Goal: Task Accomplishment & Management: Manage account settings

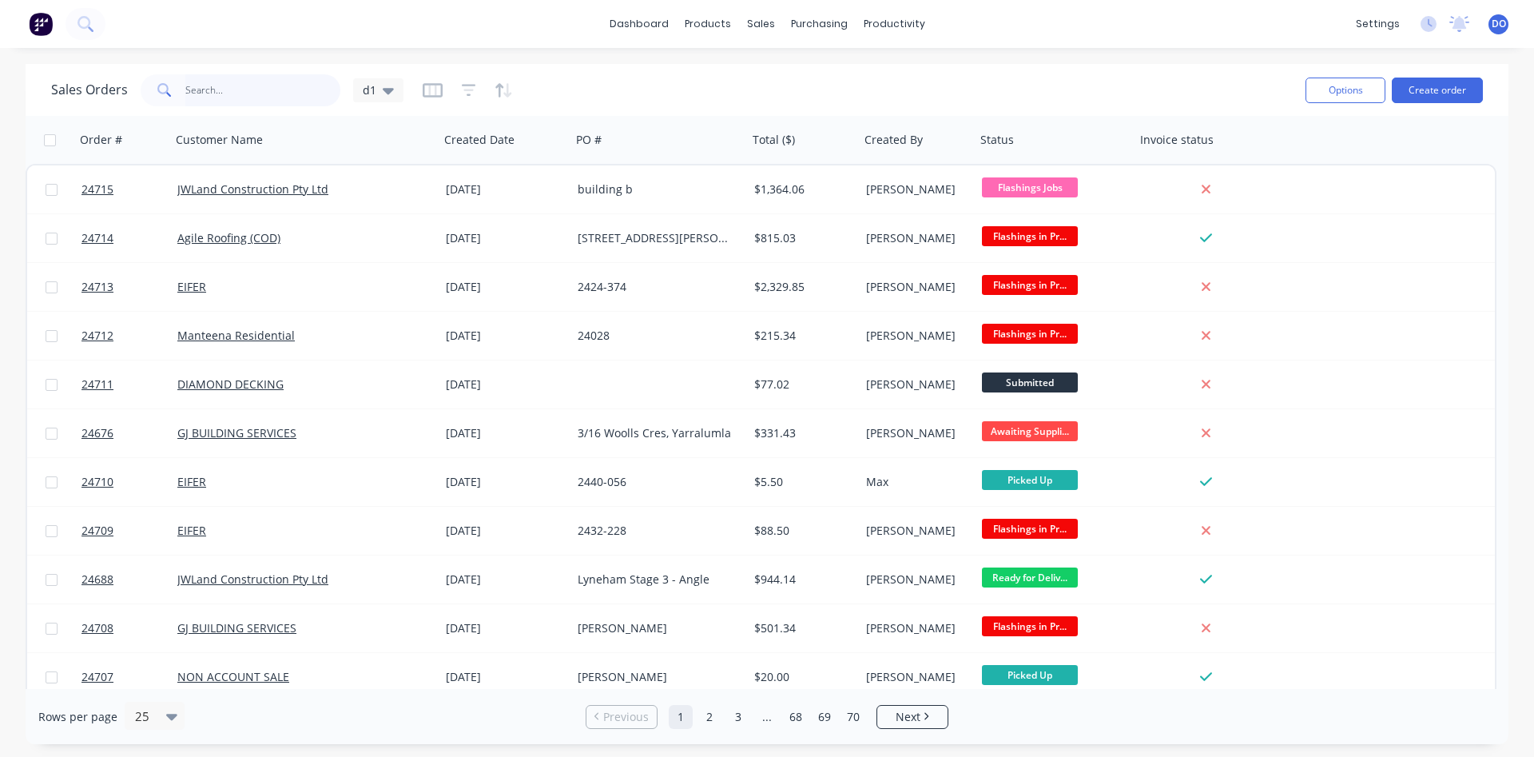
click at [312, 84] on input "text" at bounding box center [263, 90] width 156 height 32
type input "24708"
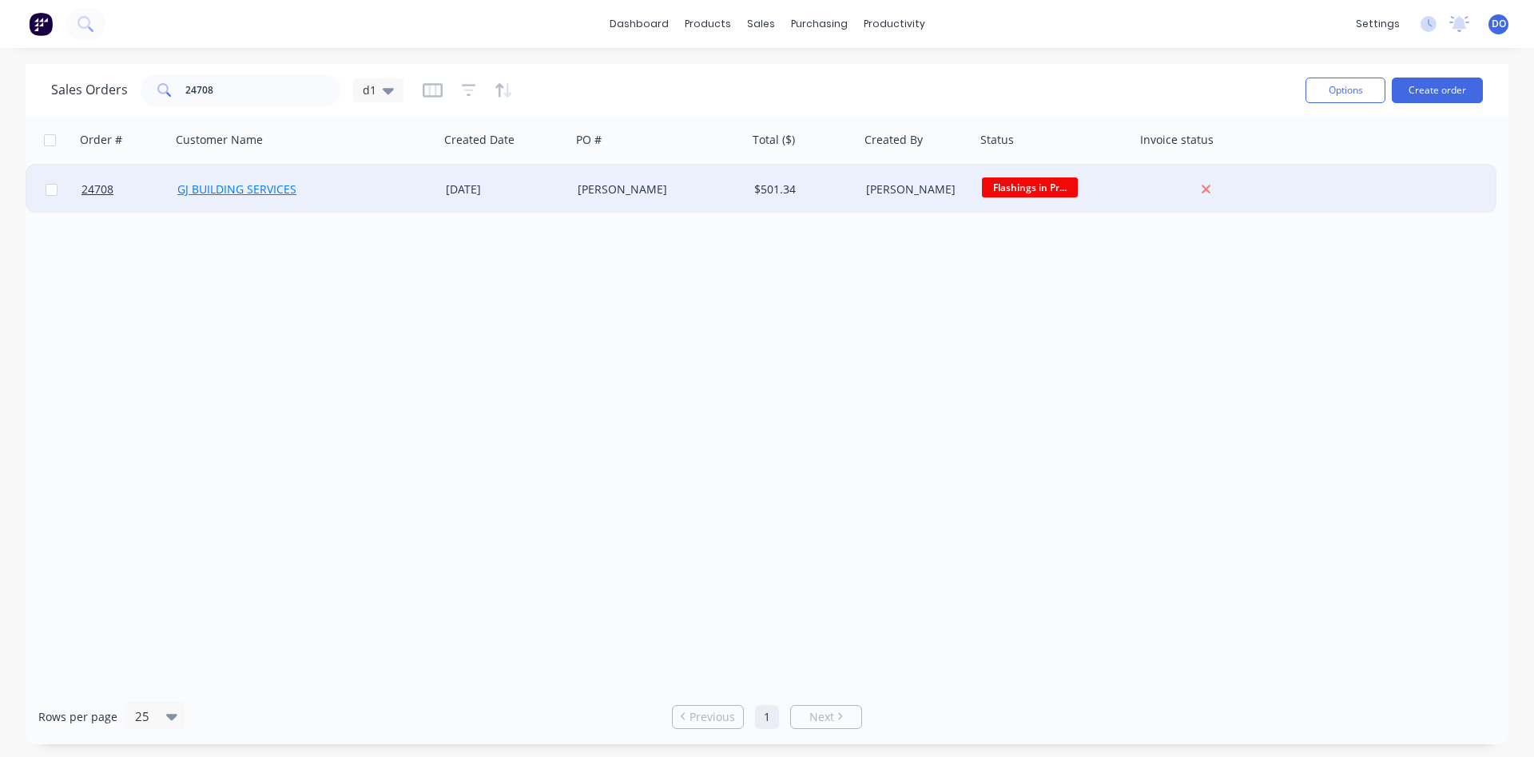
click at [244, 193] on link "GJ BUILDING SERVICES" at bounding box center [236, 188] width 119 height 15
click at [106, 192] on span "24708" at bounding box center [98, 189] width 32 height 16
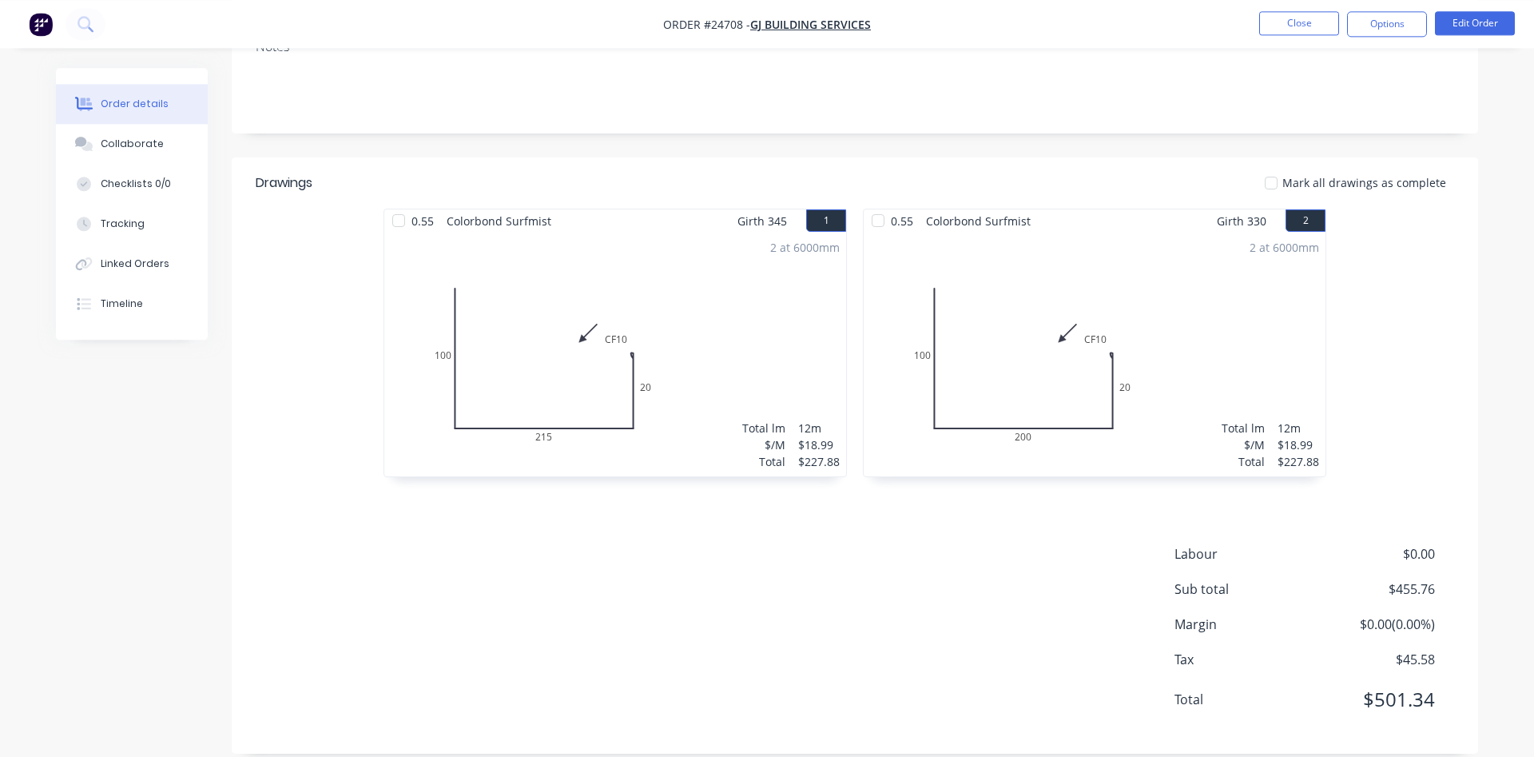
scroll to position [308, 0]
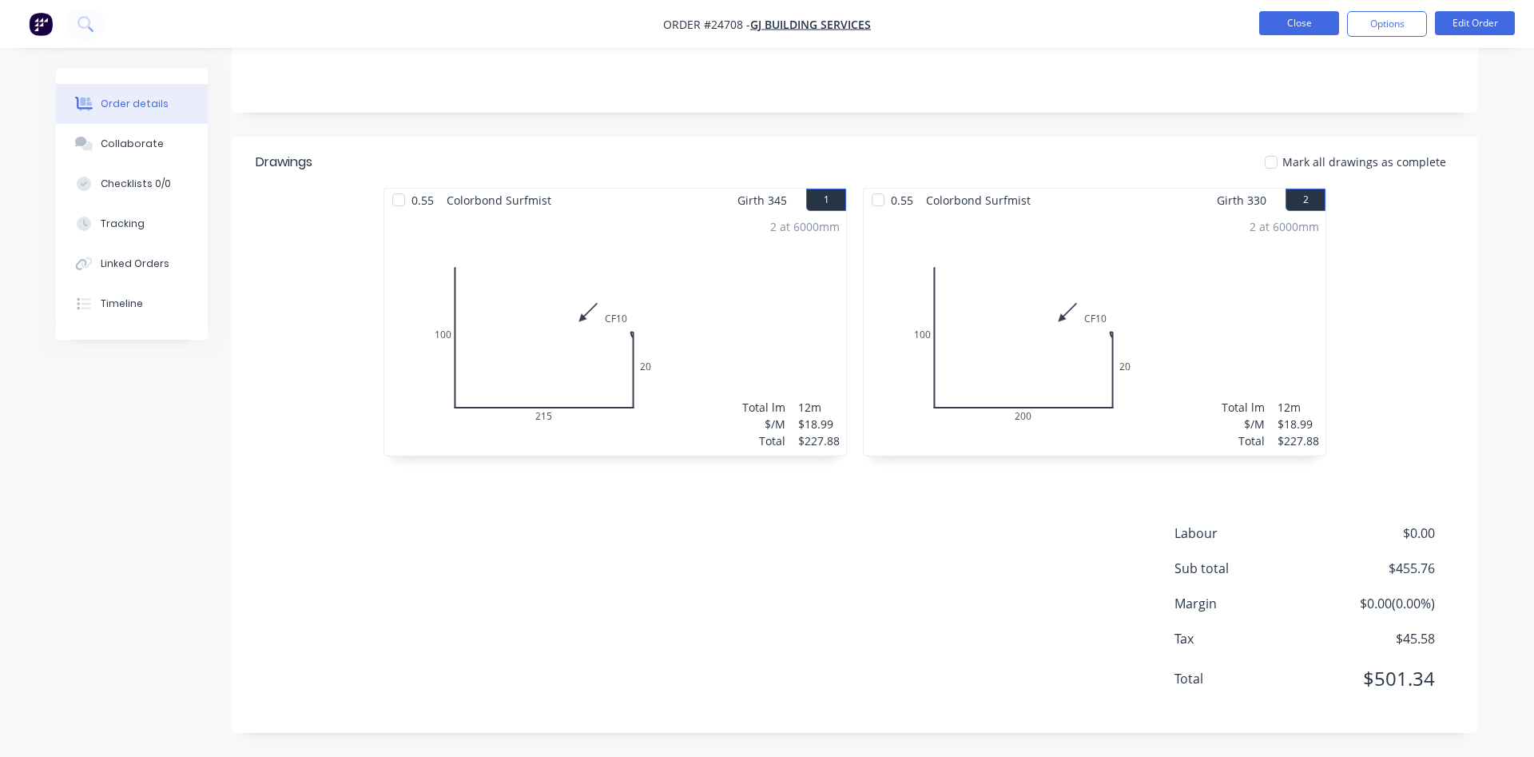
click at [1291, 25] on button "Close" at bounding box center [1299, 23] width 80 height 24
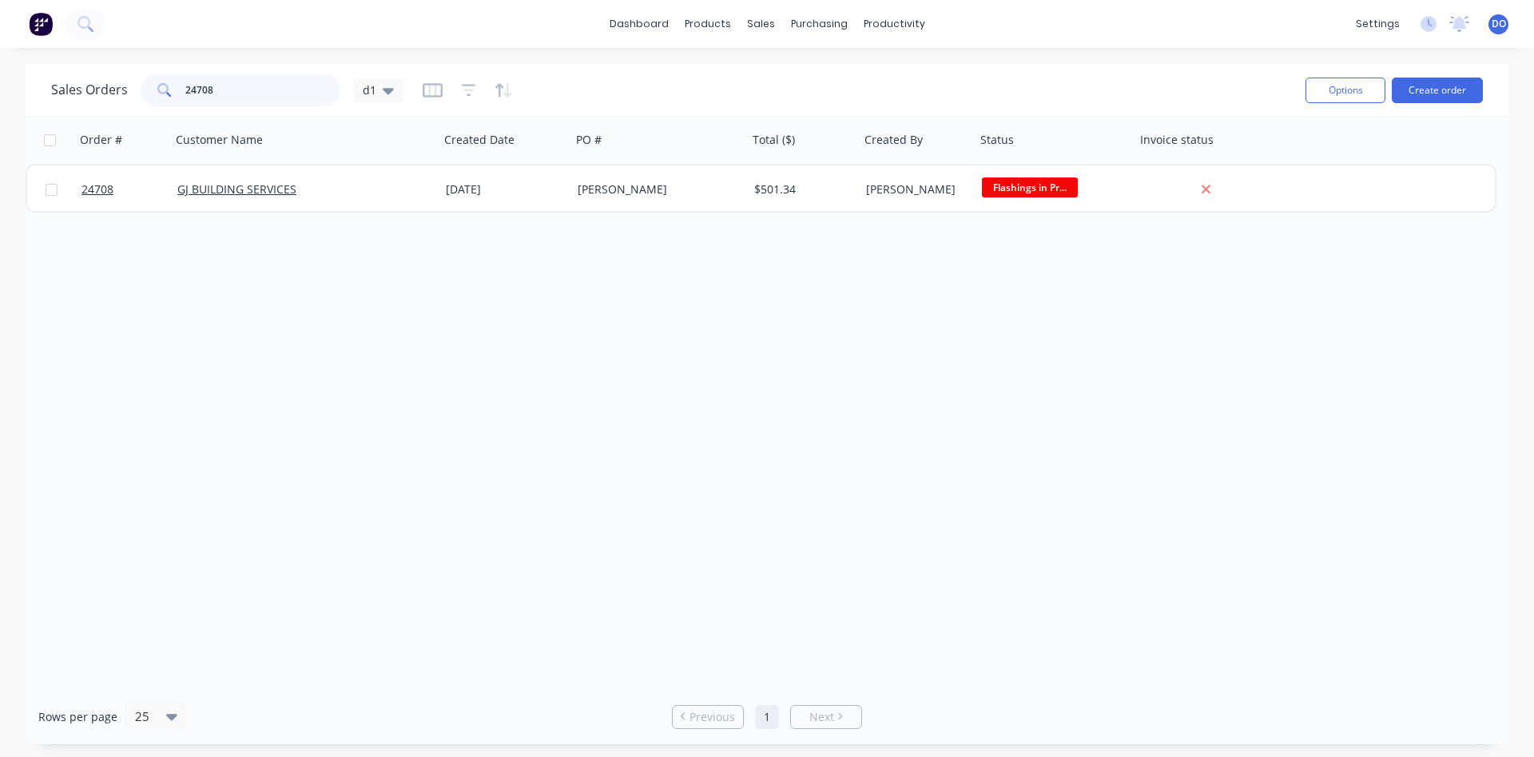
drag, startPoint x: 216, startPoint y: 85, endPoint x: 167, endPoint y: 86, distance: 48.8
click at [185, 86] on input "24708" at bounding box center [263, 90] width 156 height 32
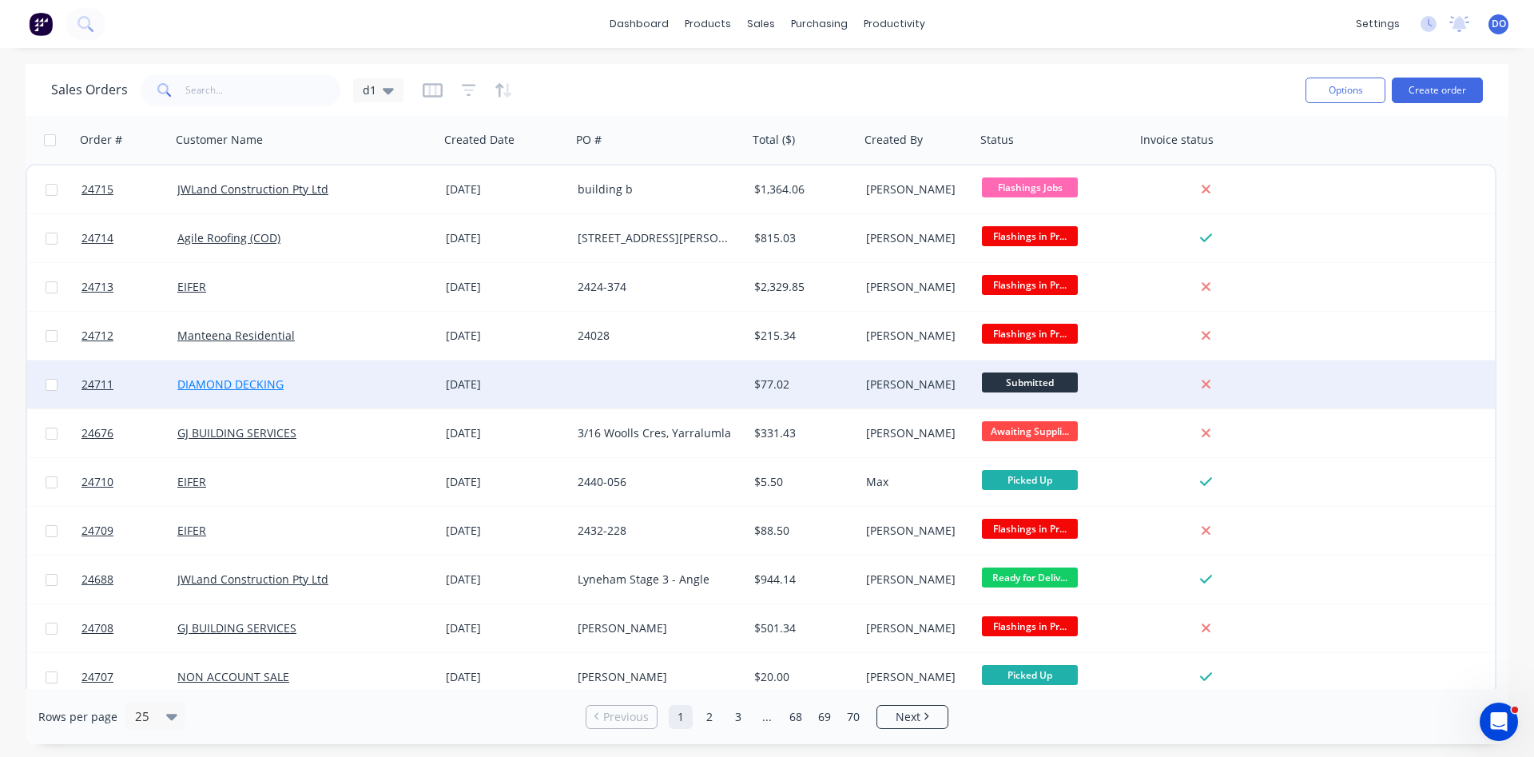
click at [261, 388] on link "DIAMOND DECKING" at bounding box center [230, 383] width 106 height 15
click at [94, 381] on span "24711" at bounding box center [98, 384] width 32 height 16
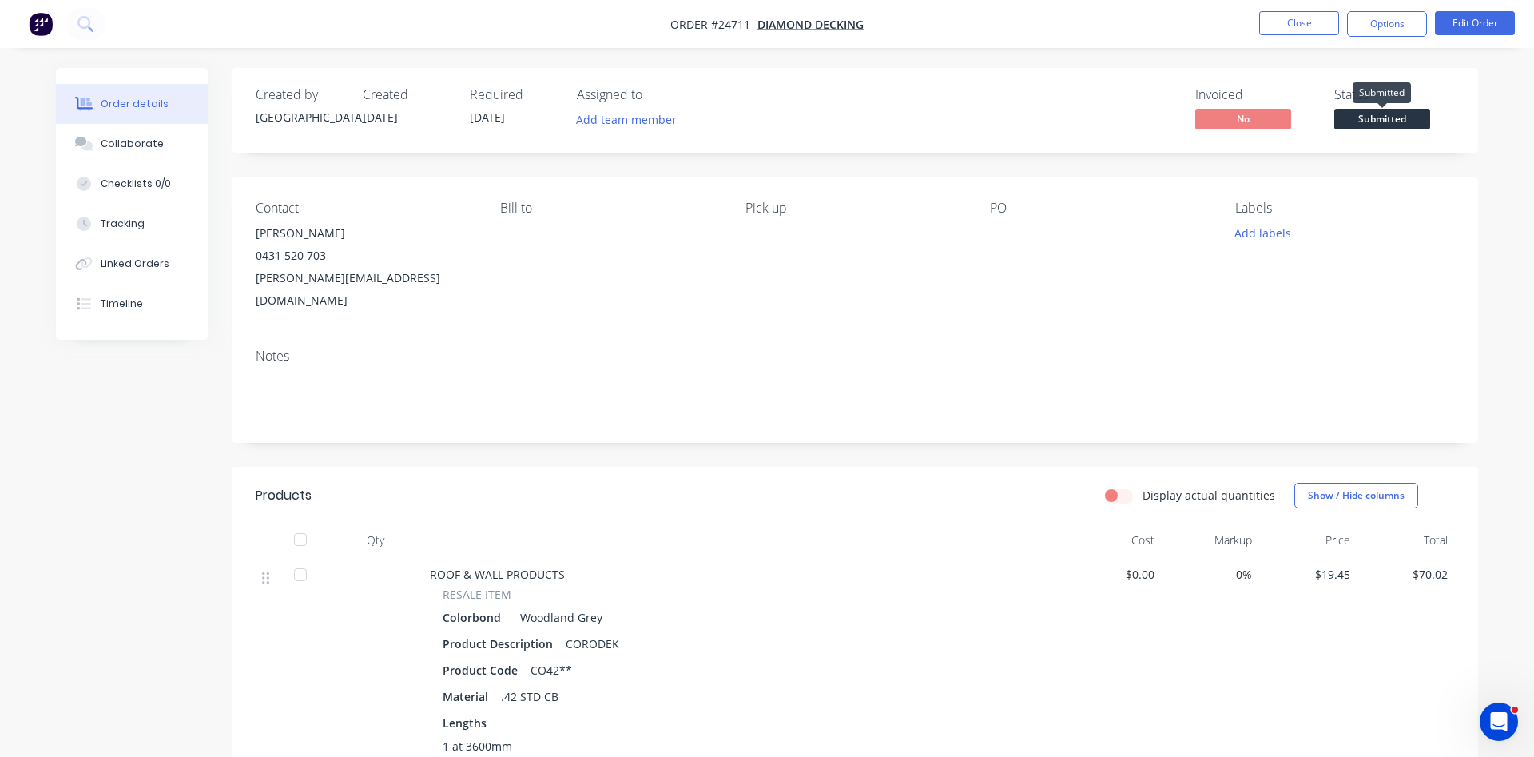
click at [1381, 120] on span "Submitted" at bounding box center [1382, 119] width 96 height 20
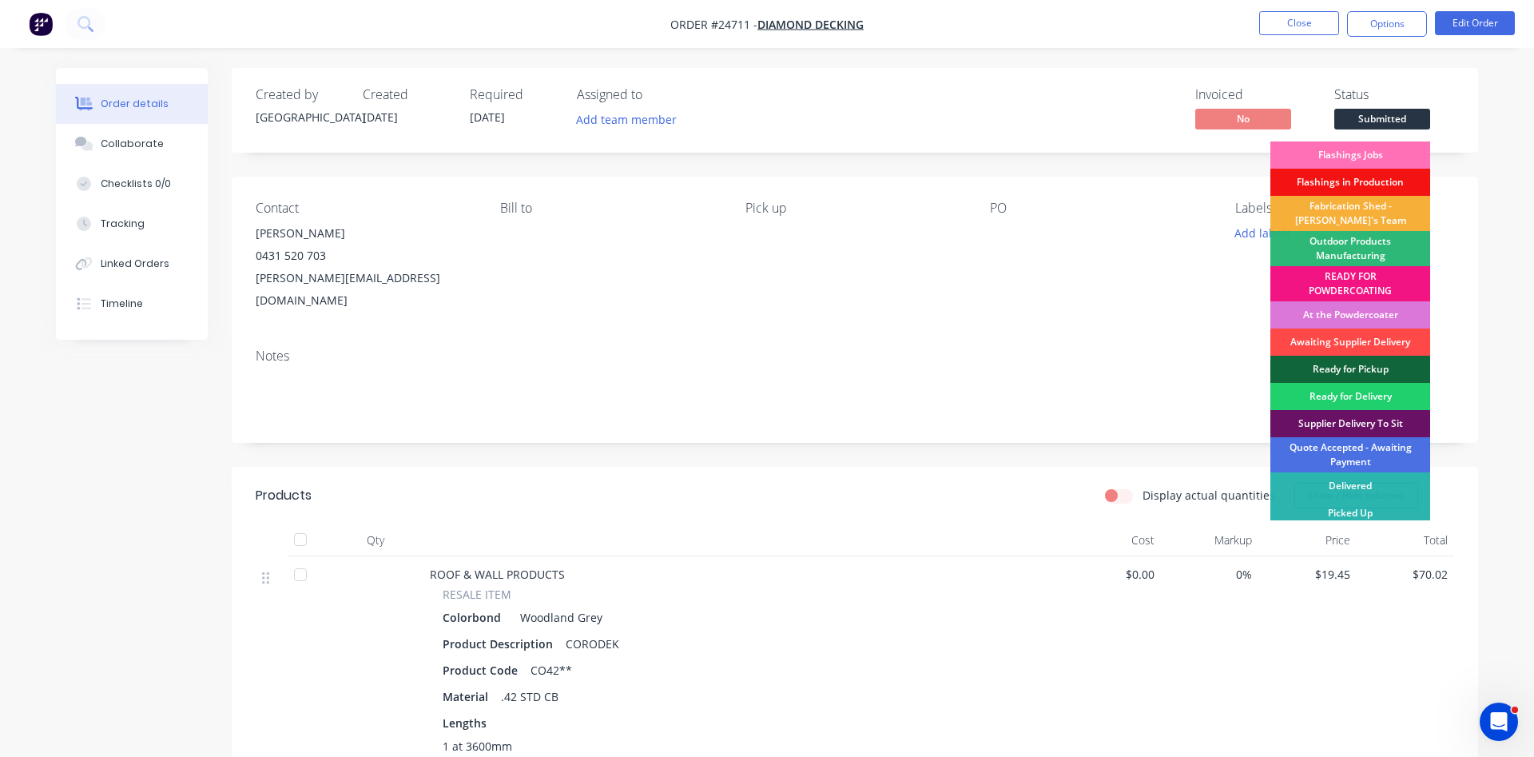
click at [1369, 340] on div "Awaiting Supplier Delivery" at bounding box center [1351, 341] width 160 height 27
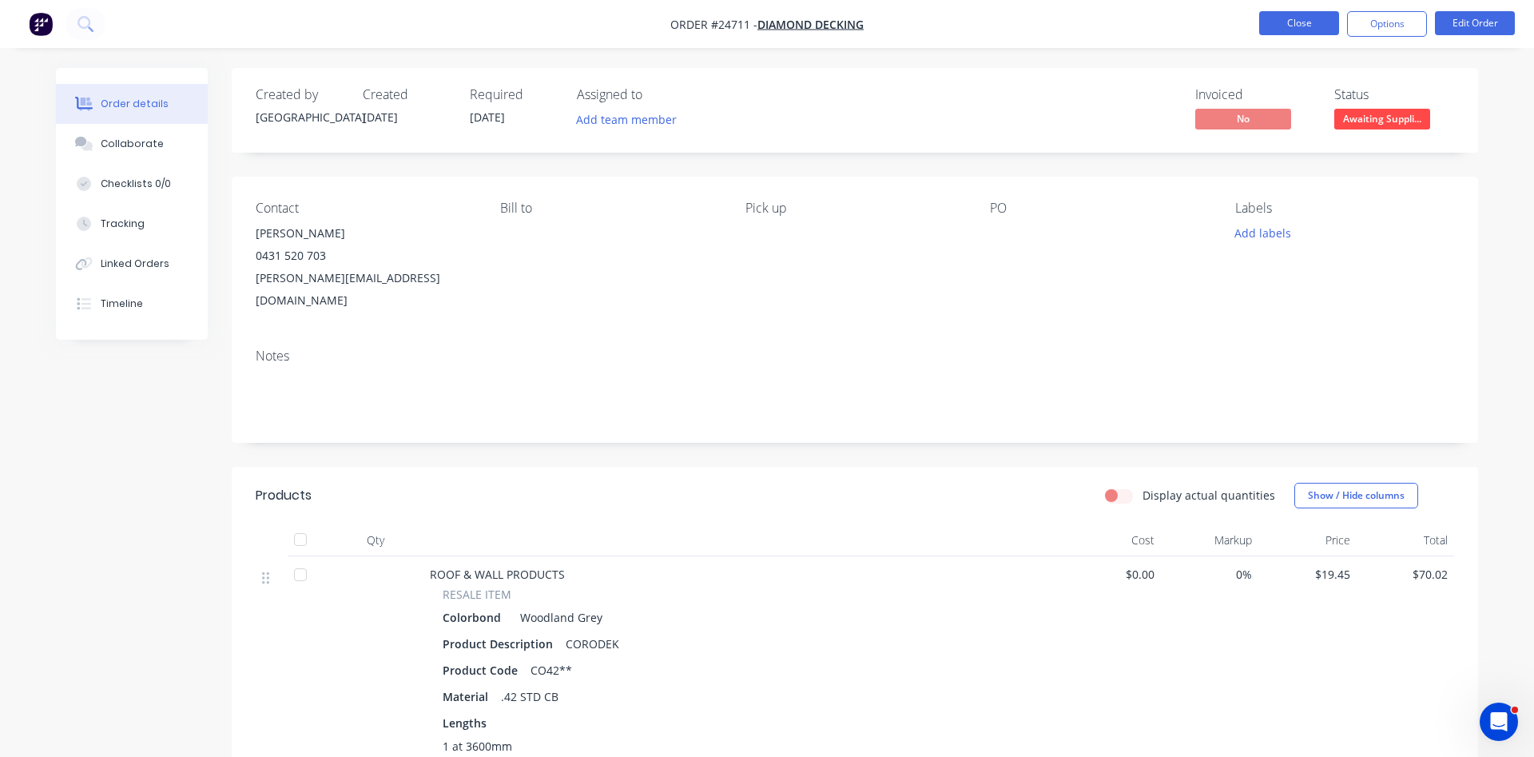
click at [1294, 23] on button "Close" at bounding box center [1299, 23] width 80 height 24
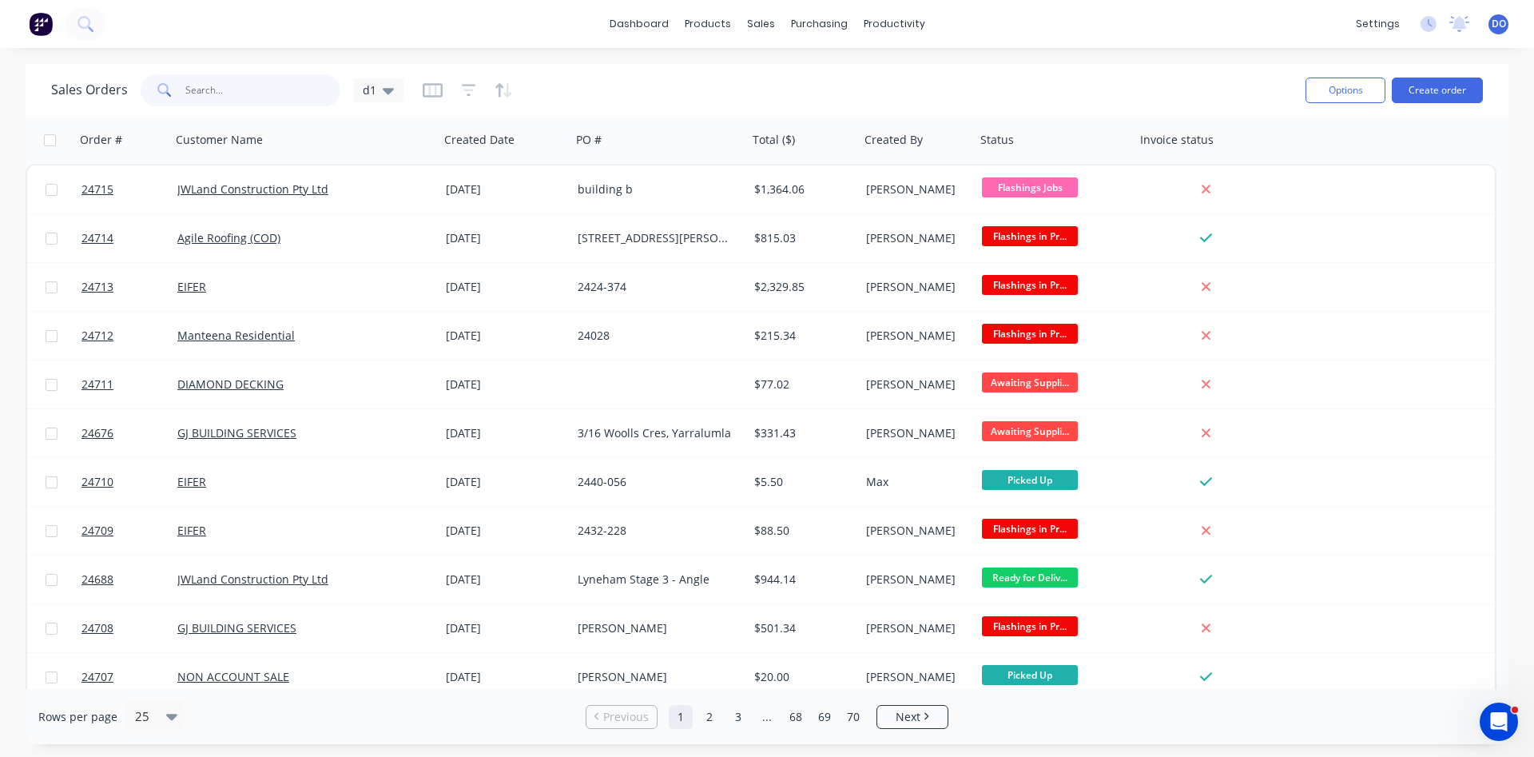
click at [262, 96] on input "text" at bounding box center [263, 90] width 156 height 32
type input "24653"
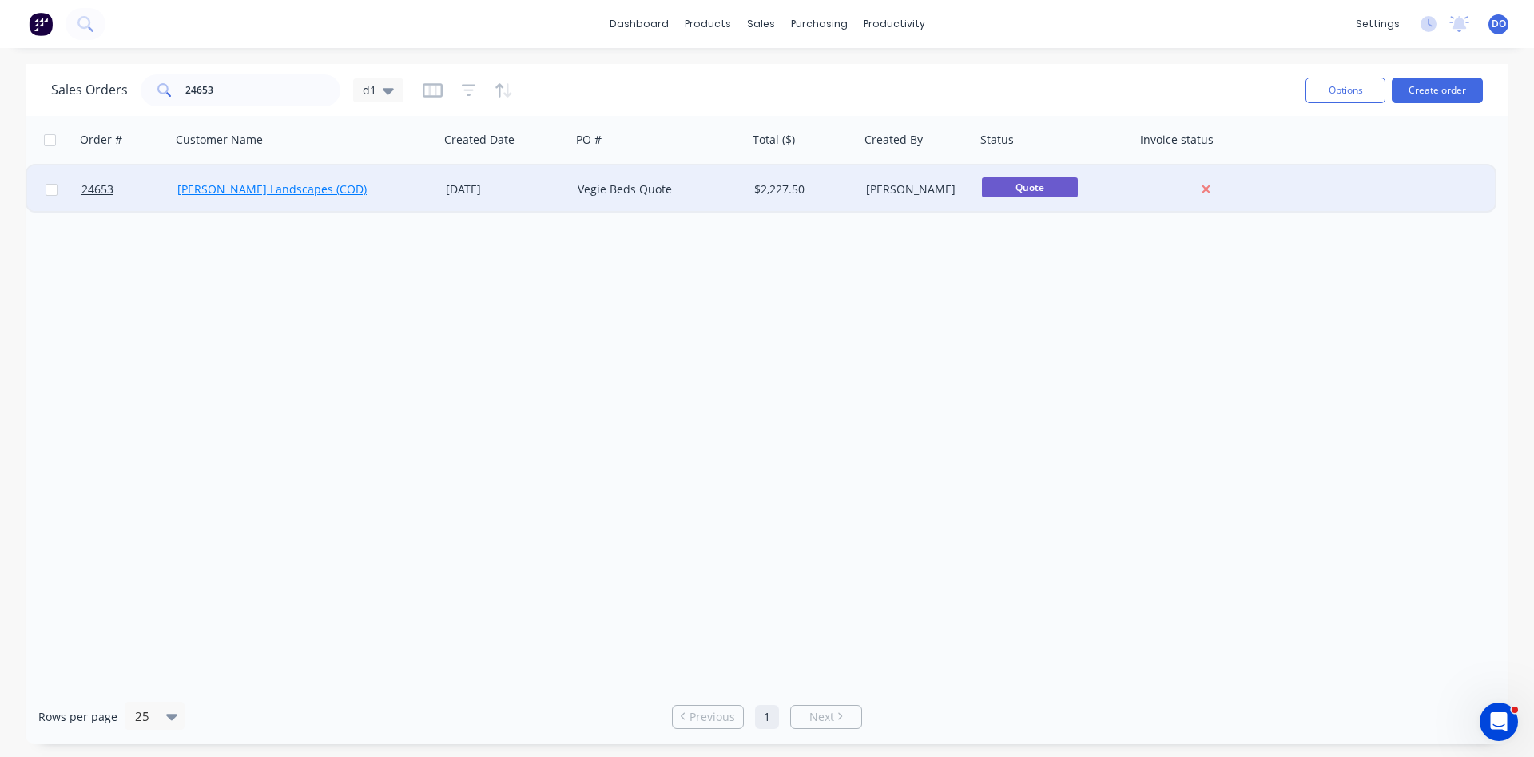
click at [237, 188] on link "[PERSON_NAME] Landscapes (COD)" at bounding box center [271, 188] width 189 height 15
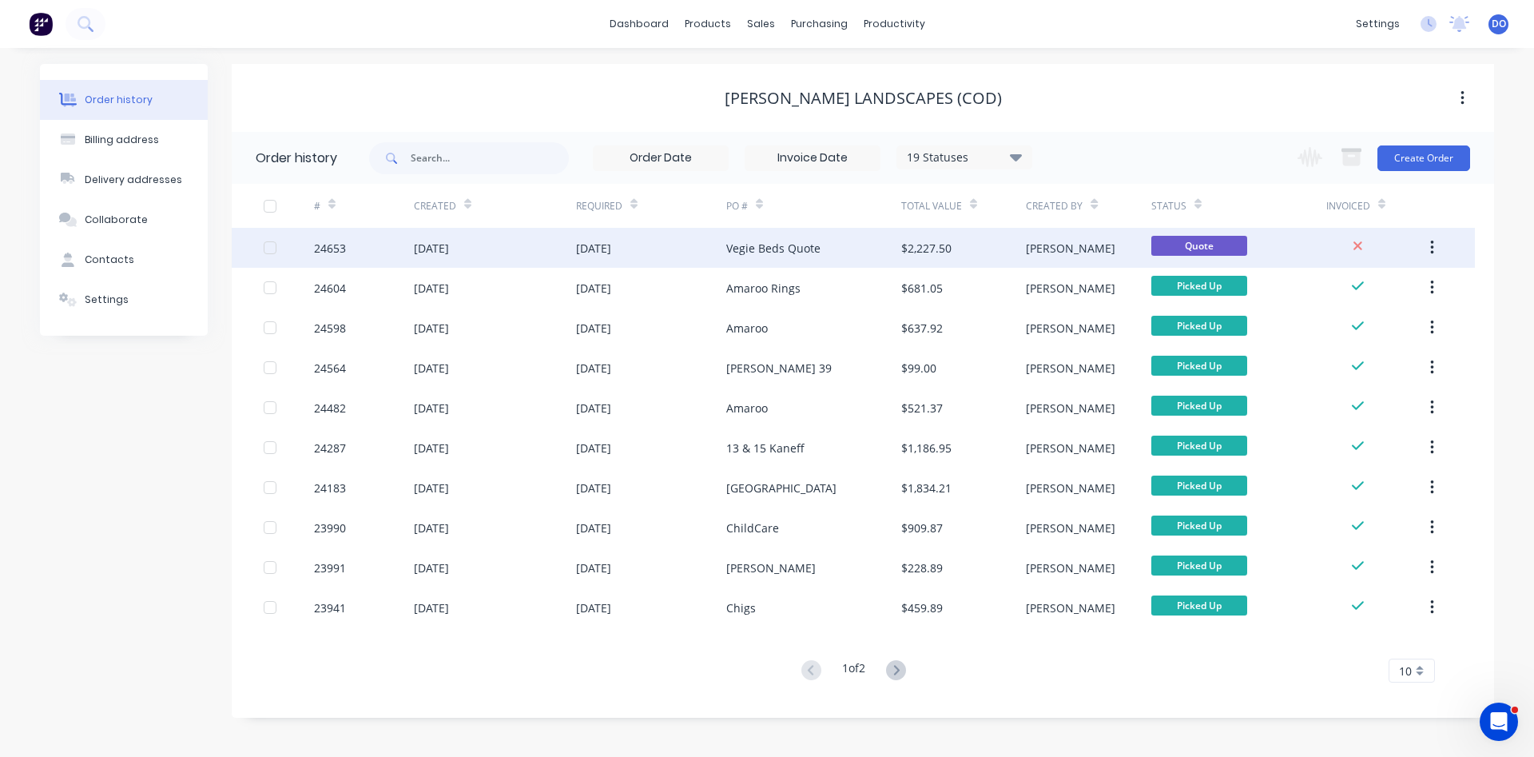
click at [815, 239] on div "Vegie Beds Quote" at bounding box center [813, 248] width 175 height 40
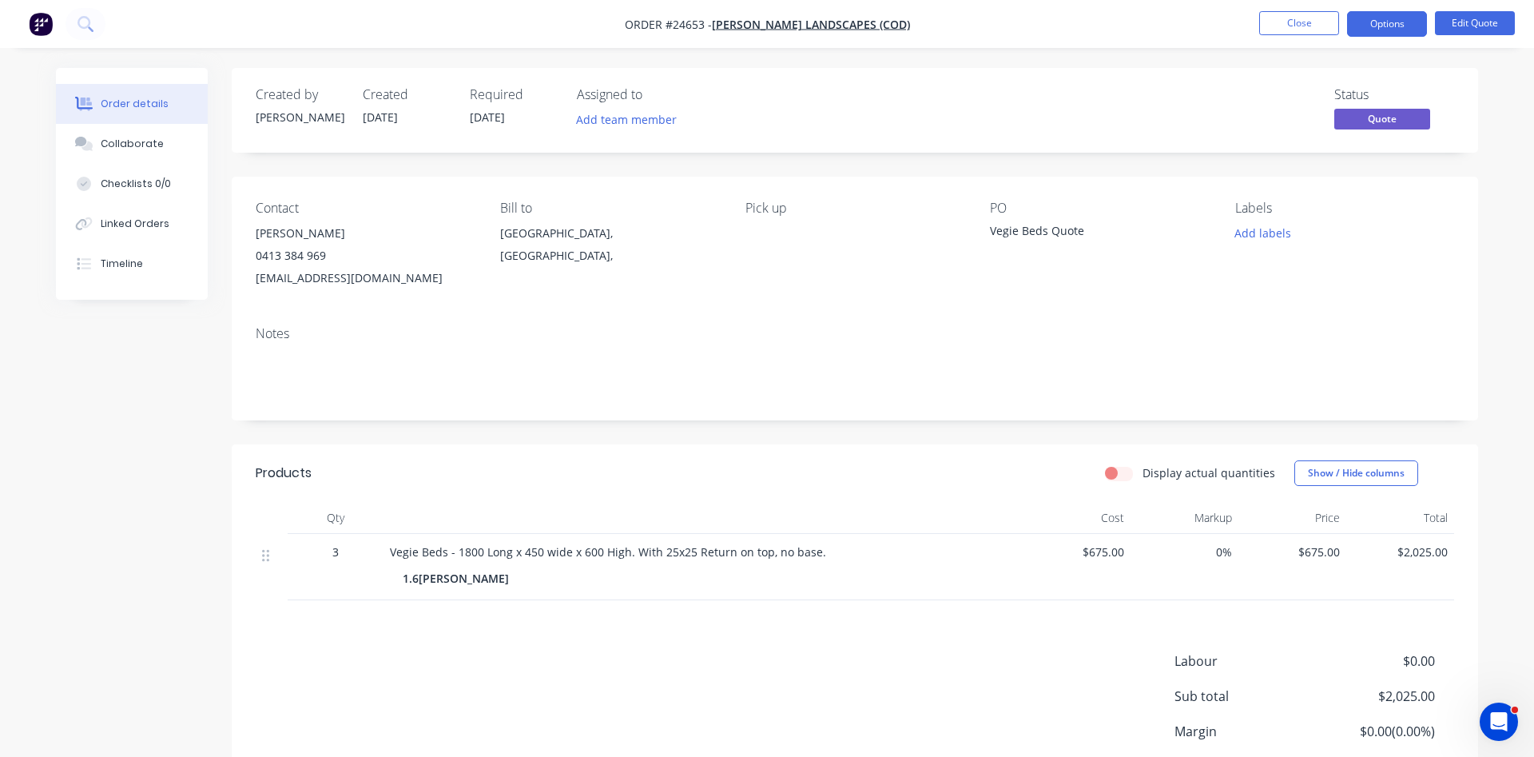
click at [1400, 38] on nav "Order #24653 - [PERSON_NAME] Landscapes (COD) Close Options Edit Quote" at bounding box center [767, 24] width 1534 height 48
click at [1400, 26] on button "Options" at bounding box center [1387, 24] width 80 height 26
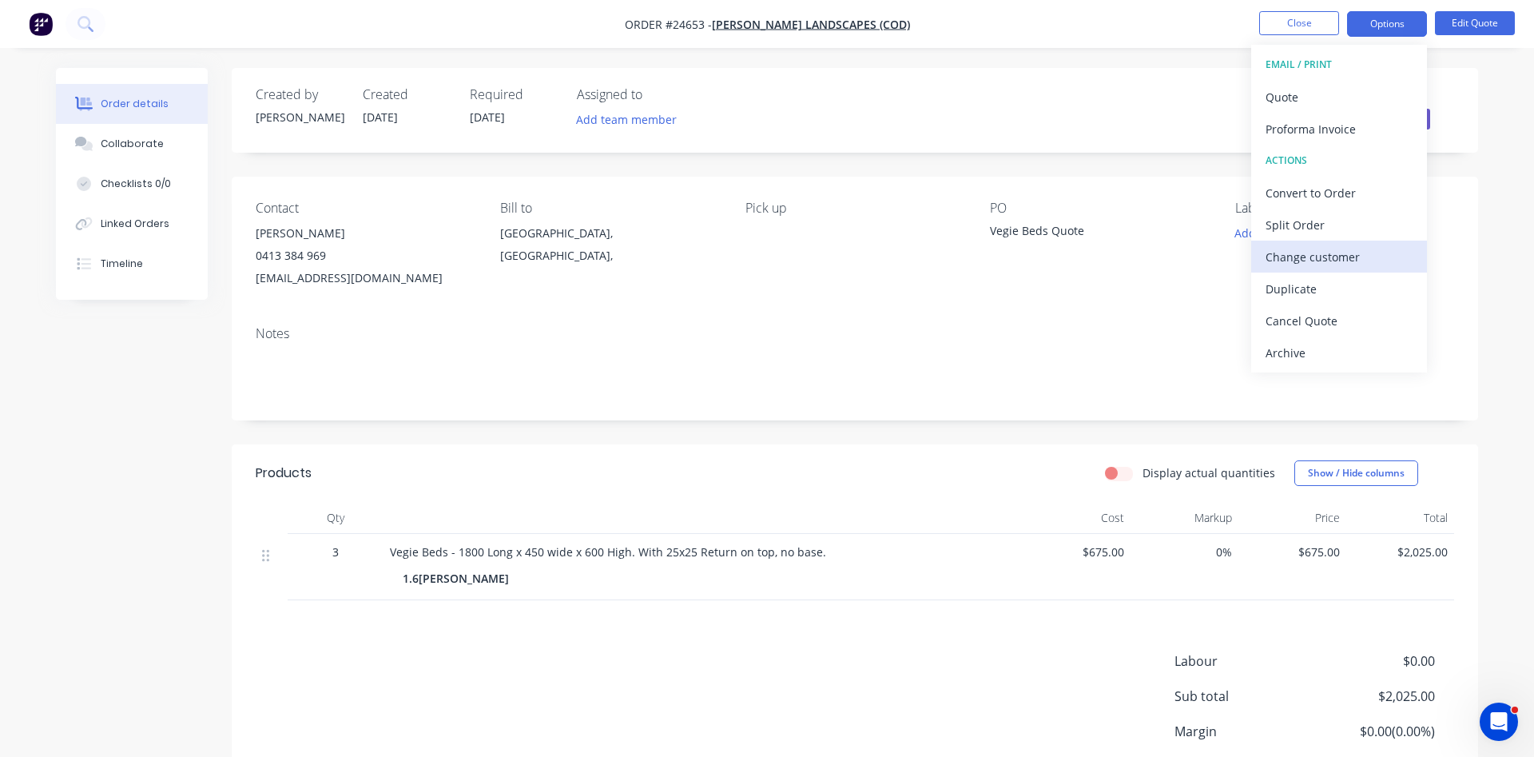
click at [1347, 255] on div "Change customer" at bounding box center [1339, 256] width 147 height 23
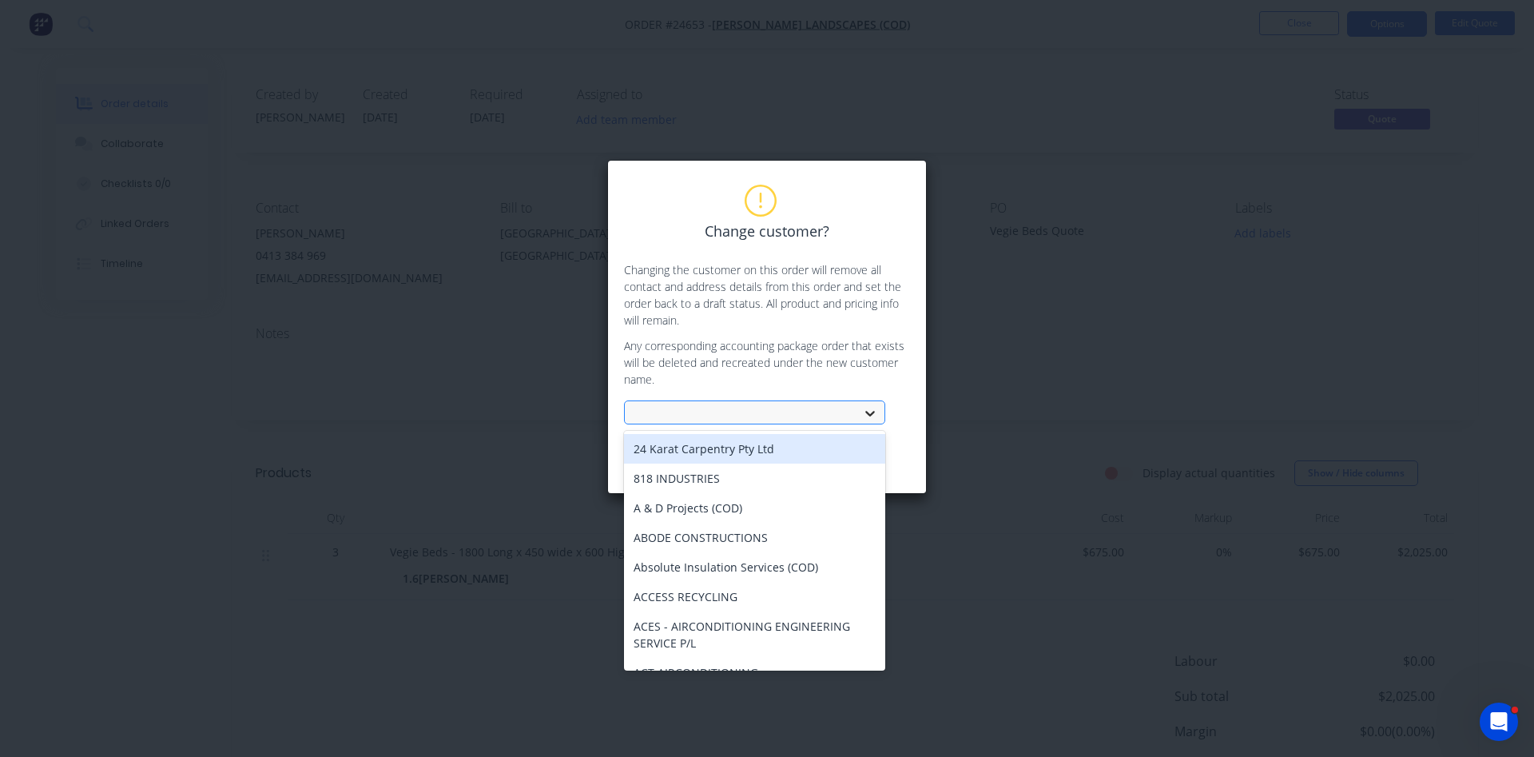
click at [872, 417] on icon at bounding box center [870, 413] width 16 height 16
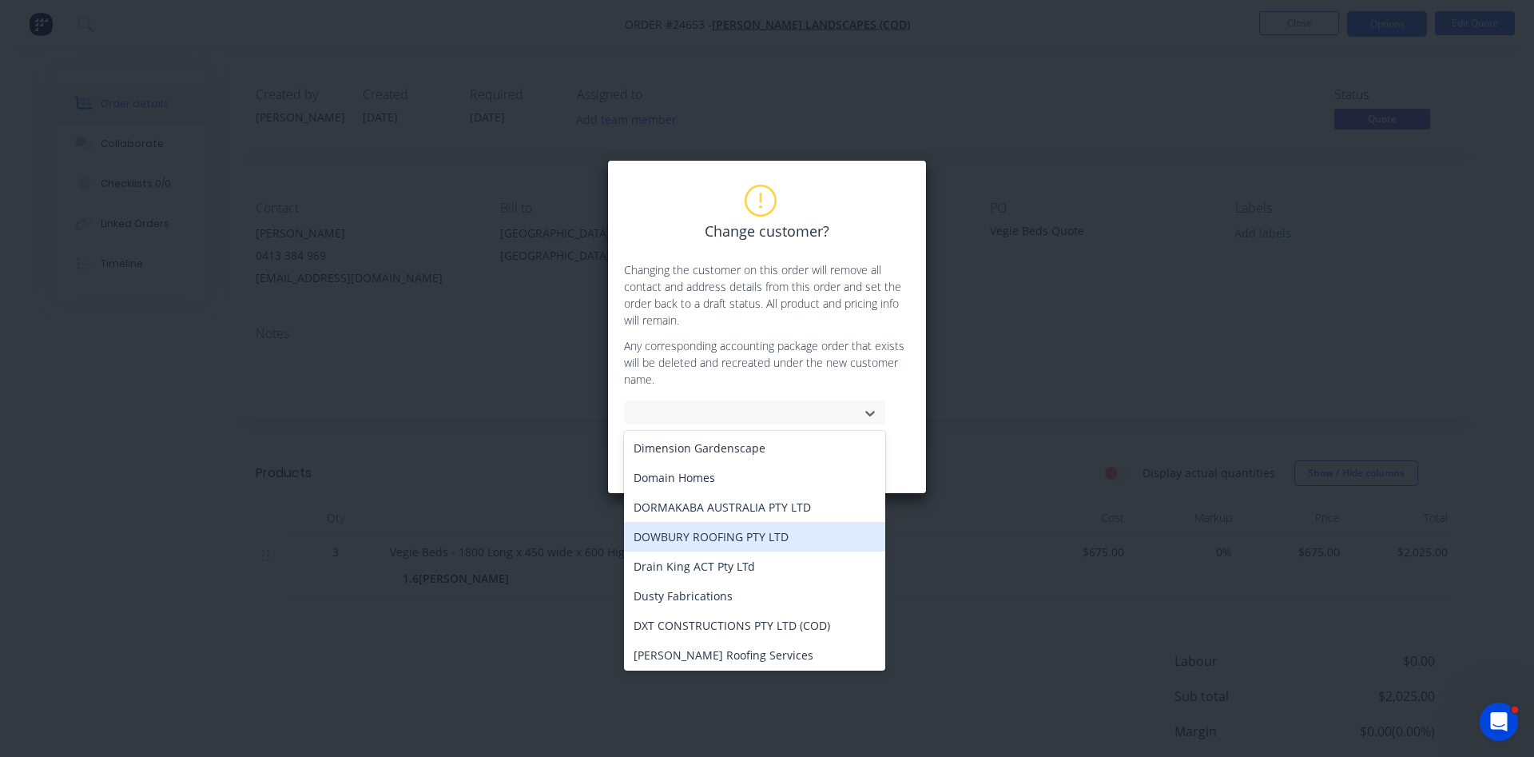
scroll to position [2807, 0]
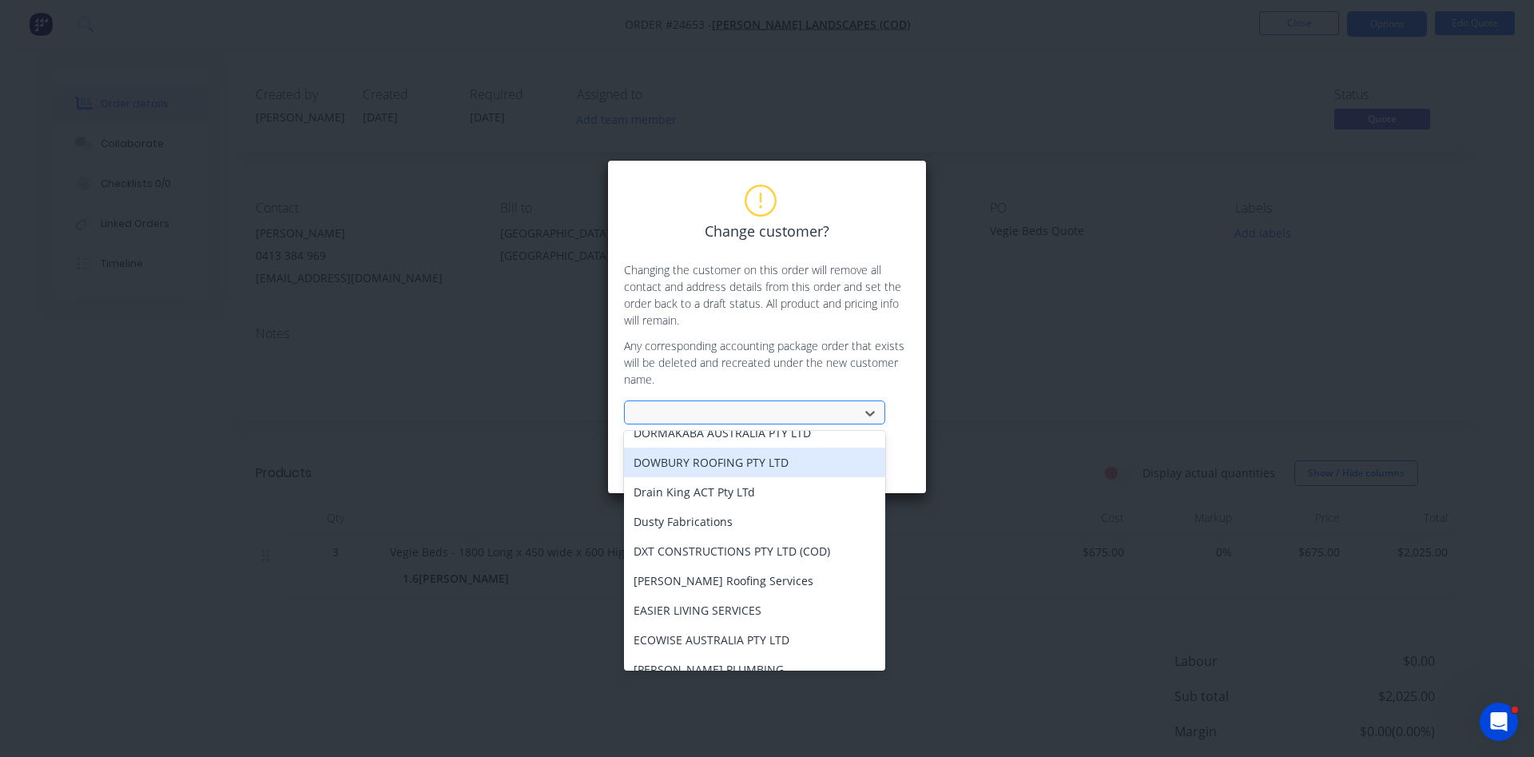
click at [722, 420] on div at bounding box center [744, 414] width 213 height 20
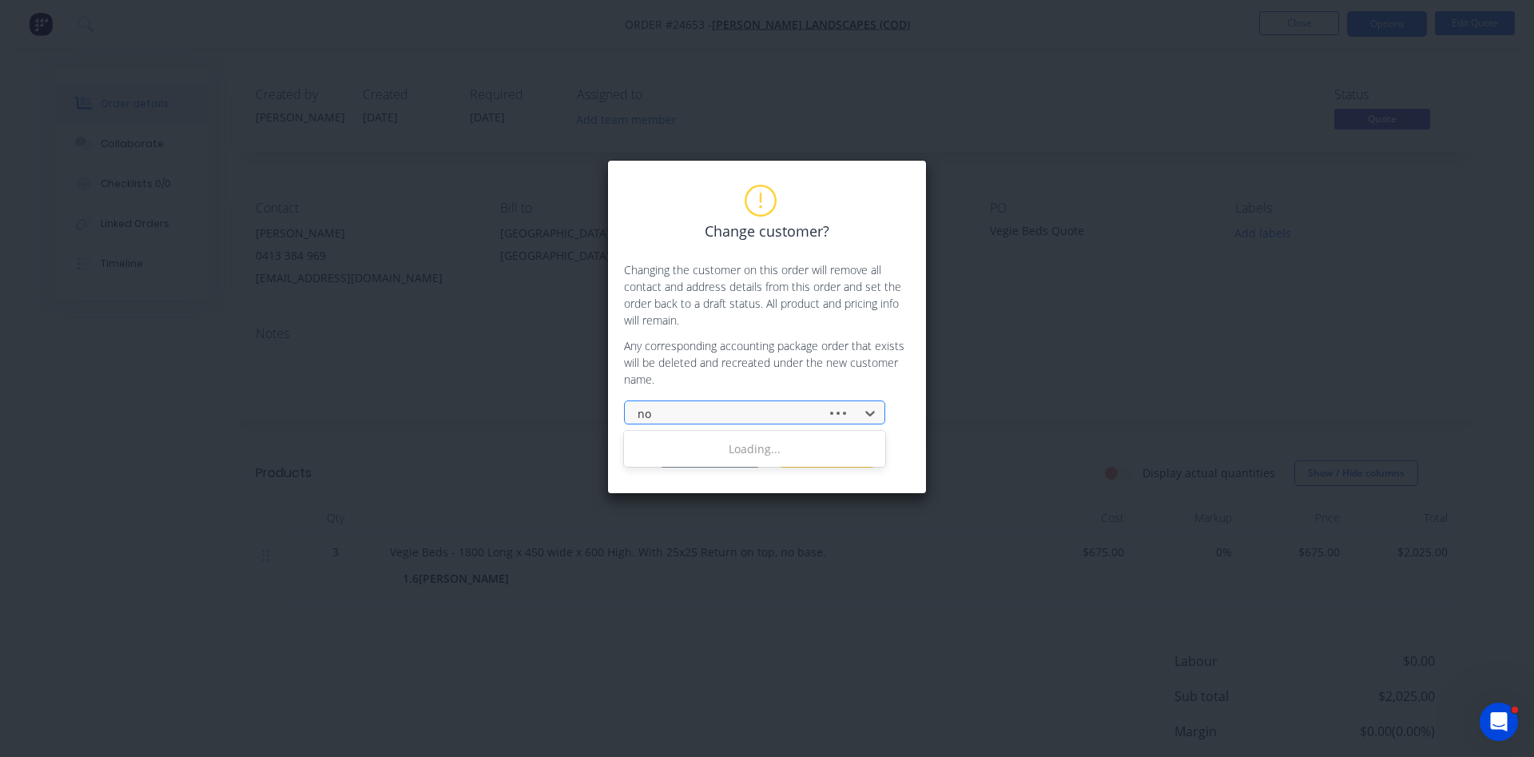
type input "non"
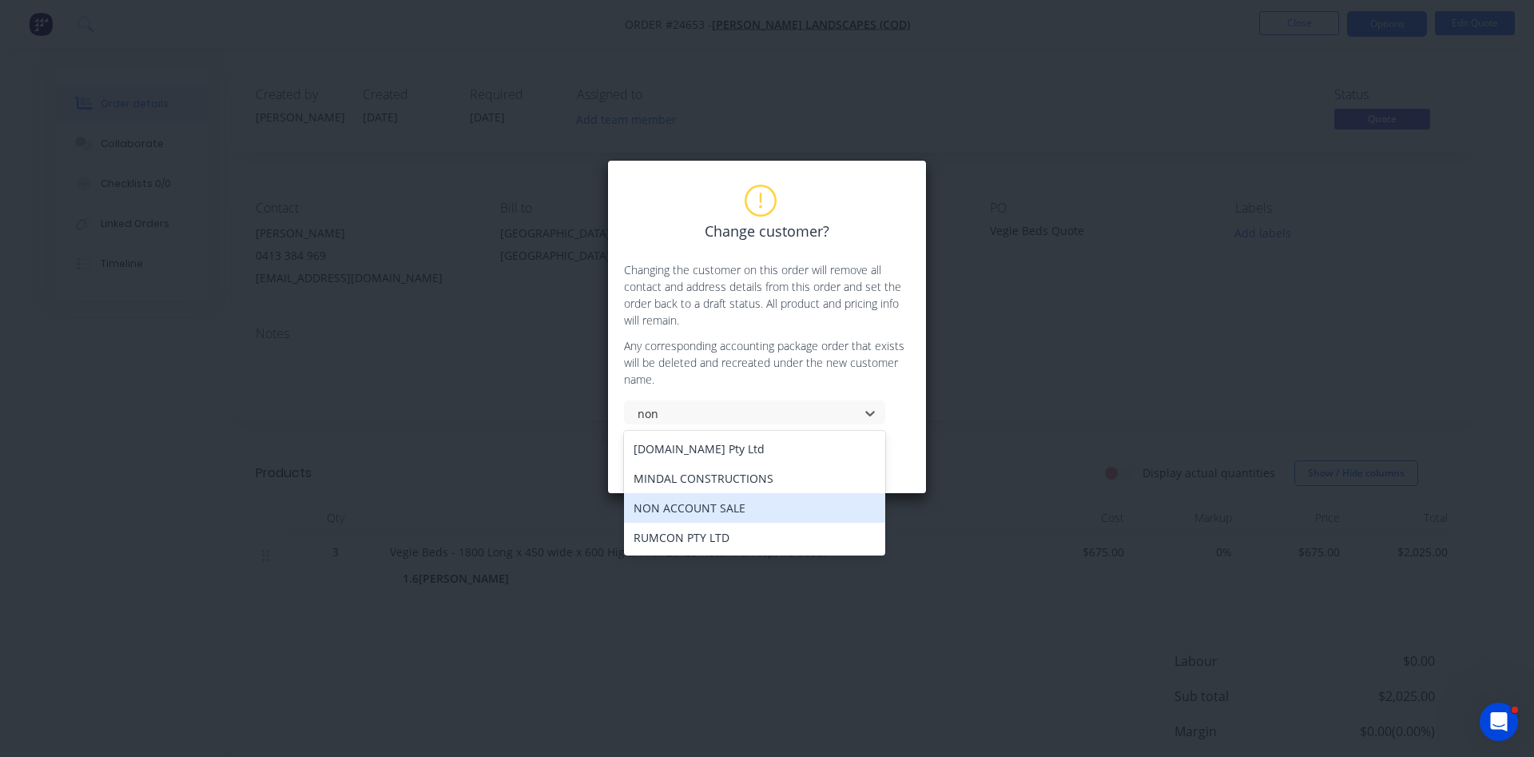
click at [695, 515] on div "NON ACCOUNT SALE" at bounding box center [754, 508] width 261 height 30
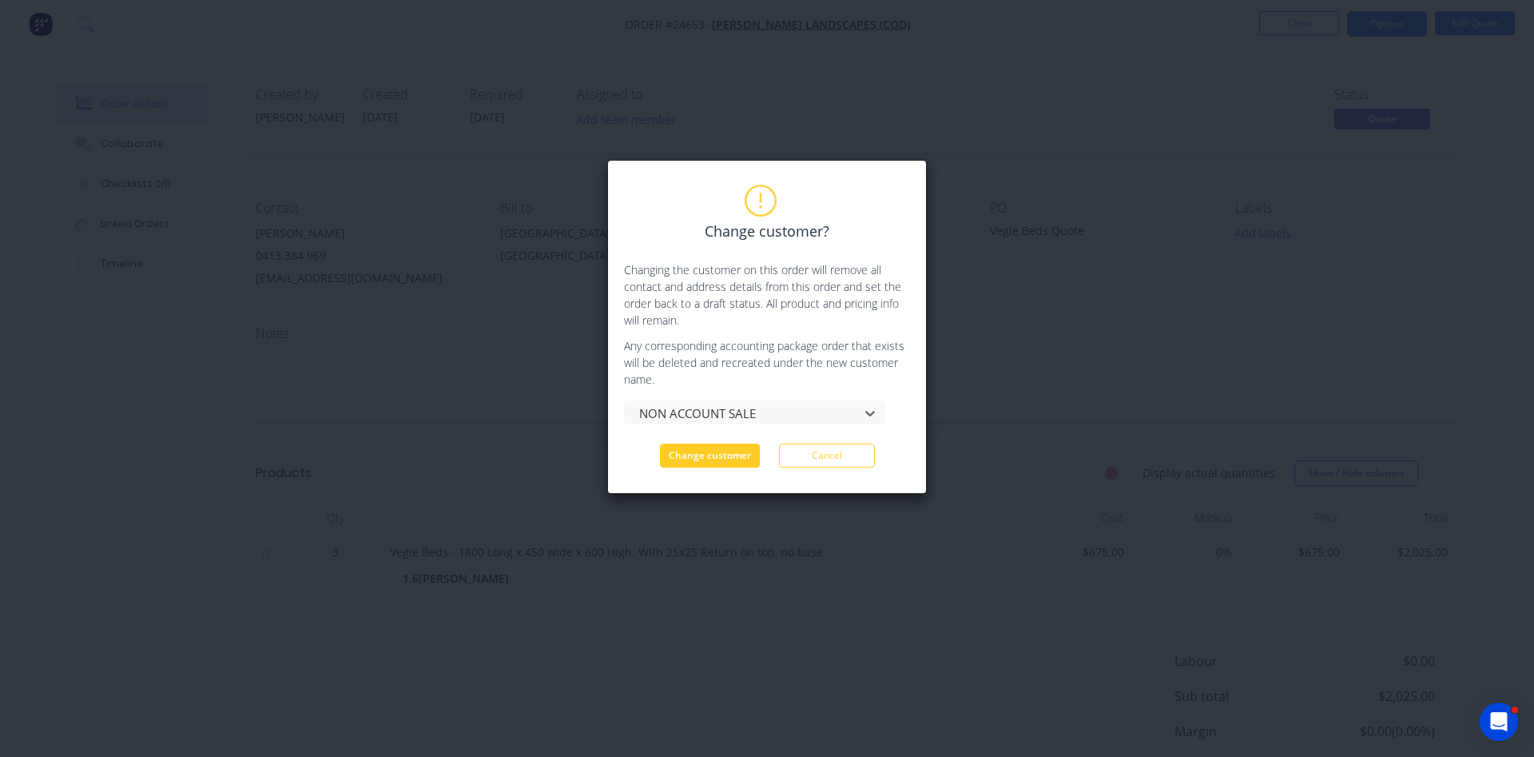
click at [728, 455] on button "Change customer" at bounding box center [710, 455] width 100 height 24
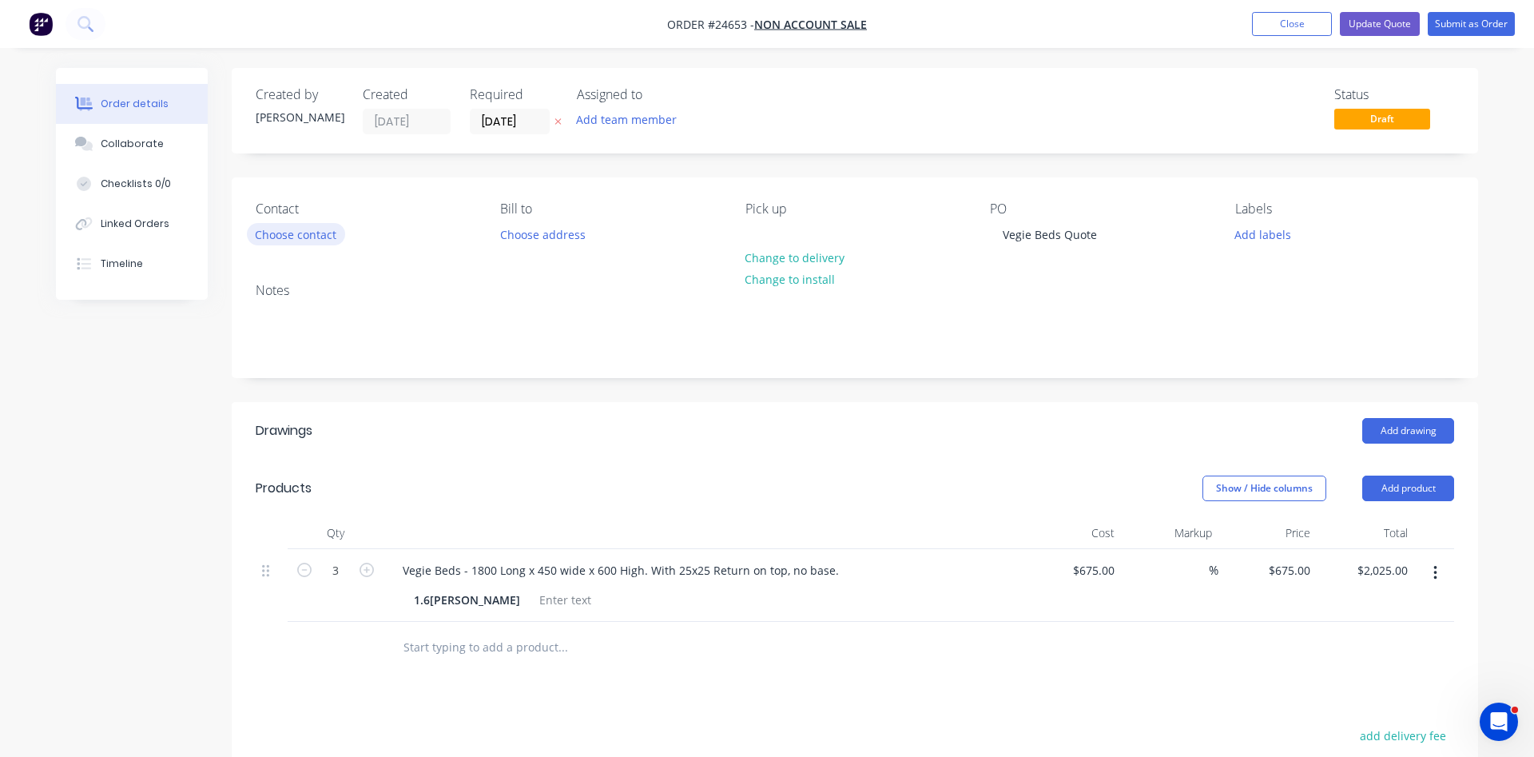
click at [295, 239] on button "Choose contact" at bounding box center [296, 234] width 98 height 22
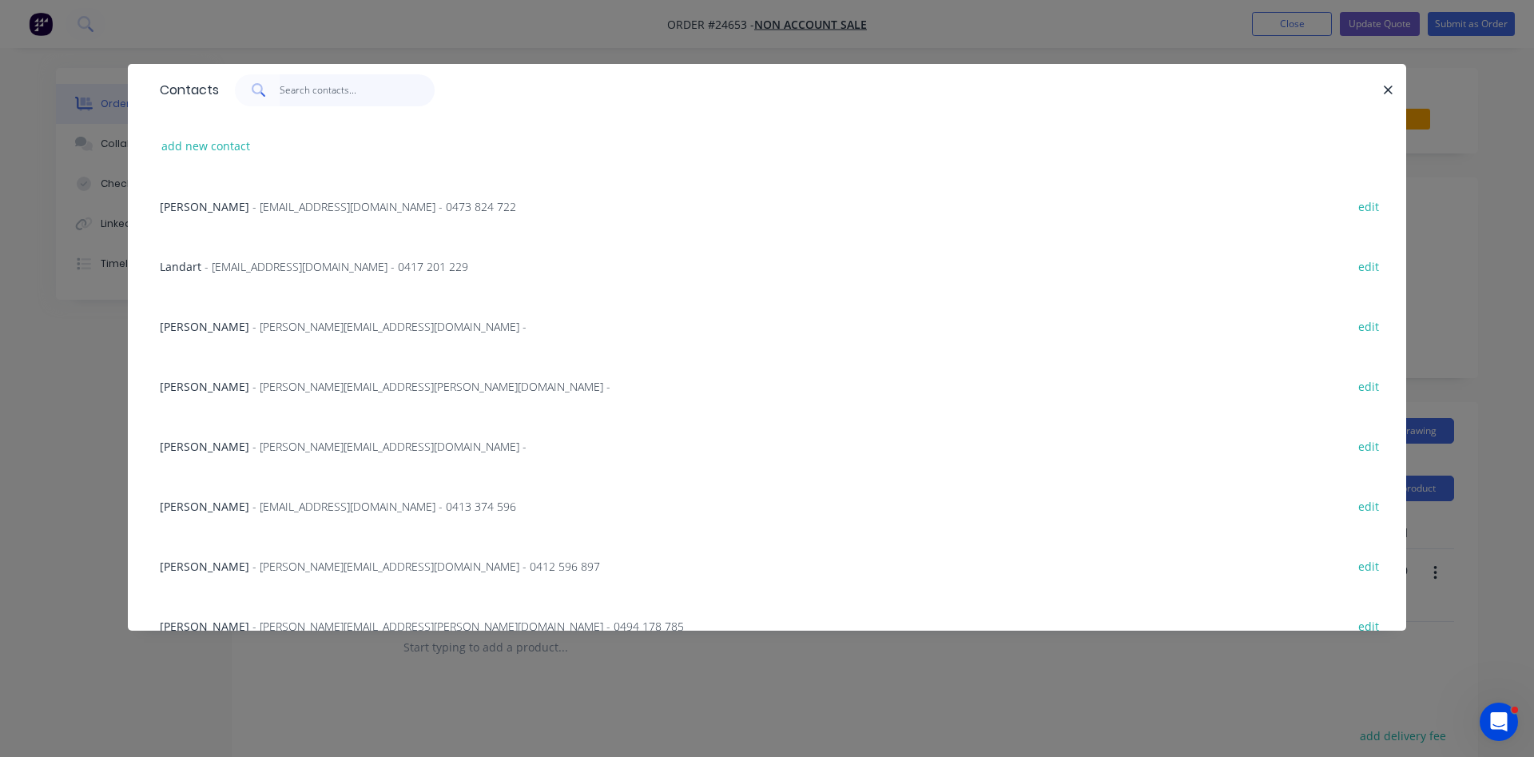
click at [313, 85] on input "text" at bounding box center [358, 90] width 156 height 32
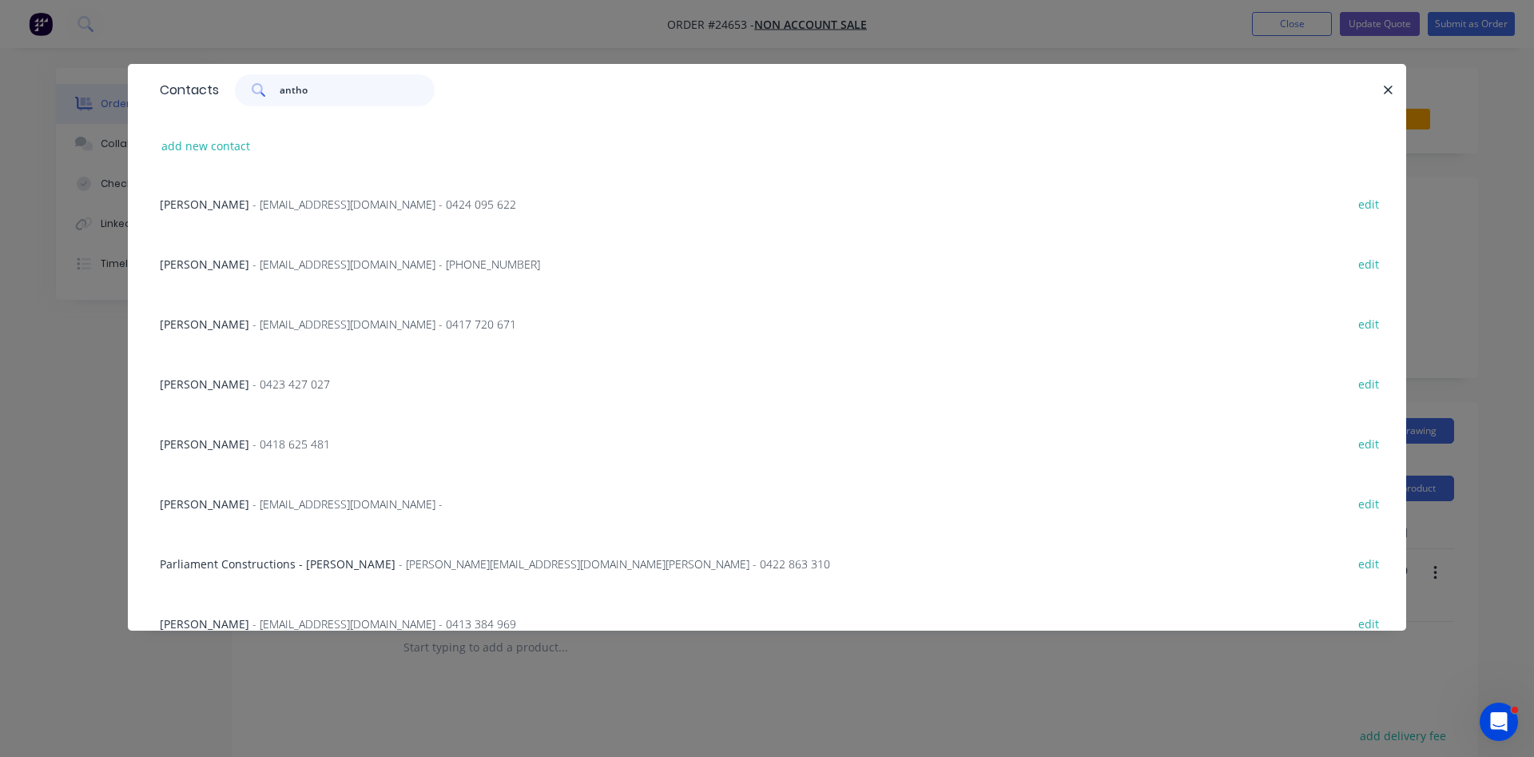
scroll to position [505, 0]
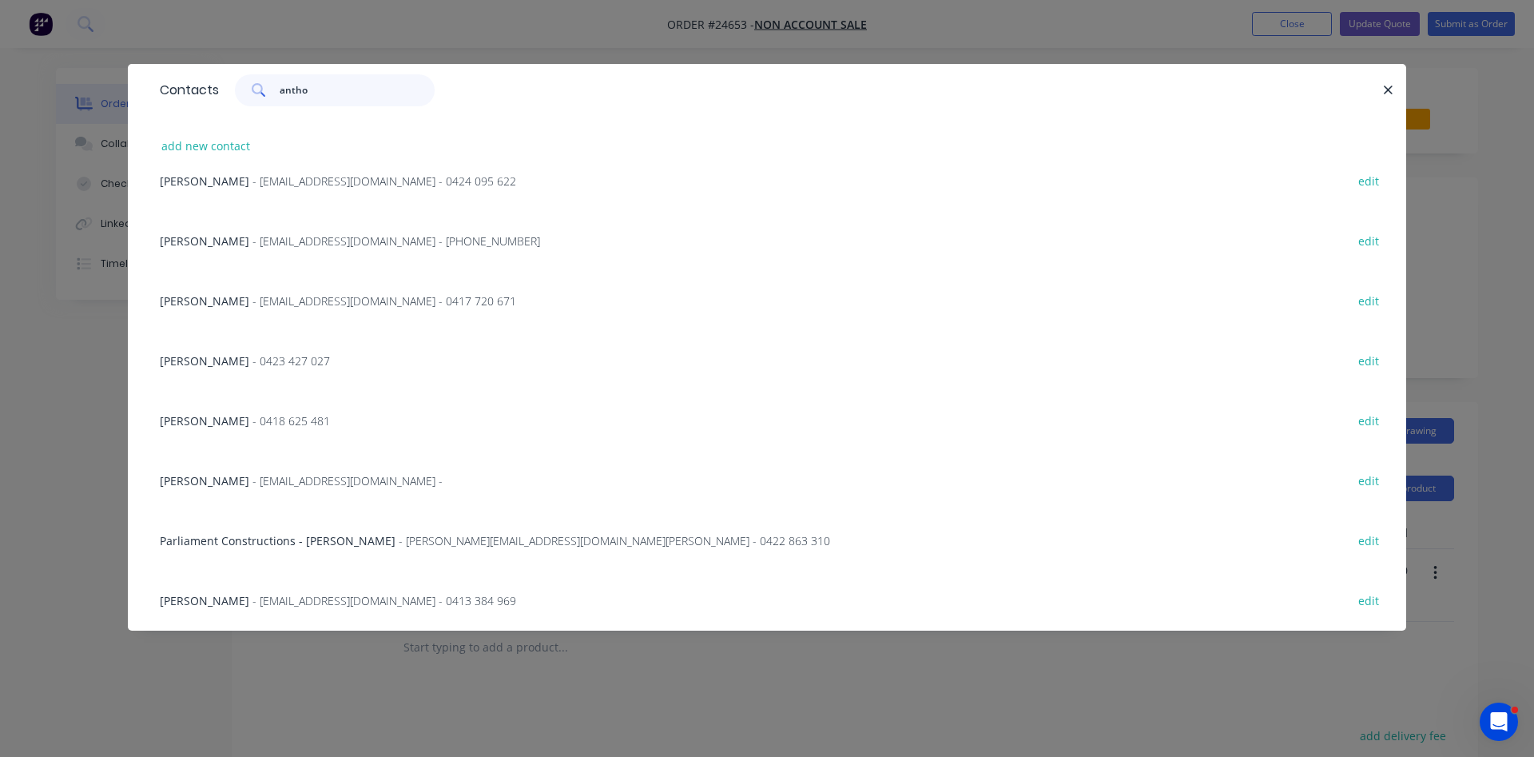
type input "antho"
click at [339, 600] on span "- [EMAIL_ADDRESS][DOMAIN_NAME] - 0413 384 969" at bounding box center [385, 600] width 264 height 15
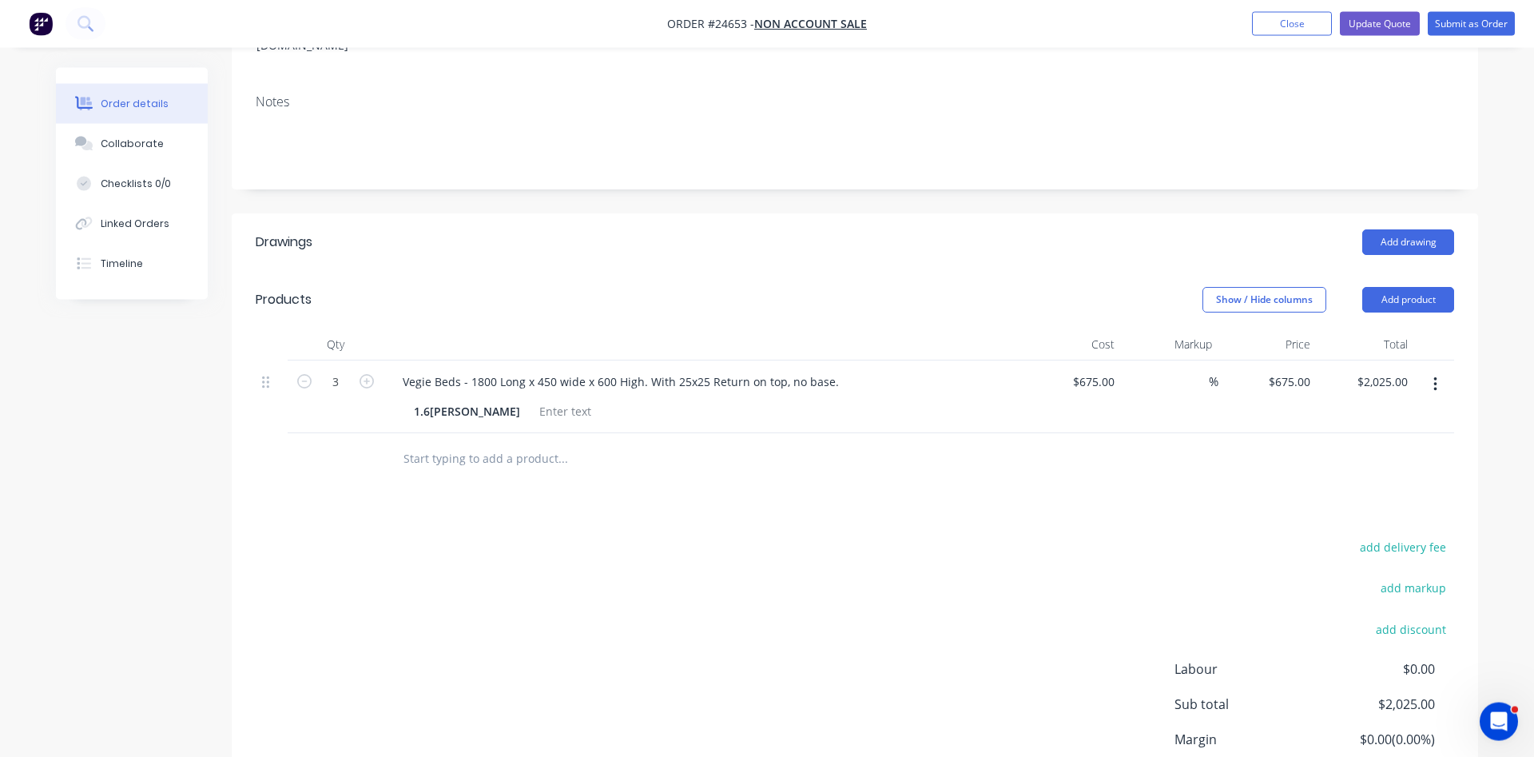
scroll to position [125, 0]
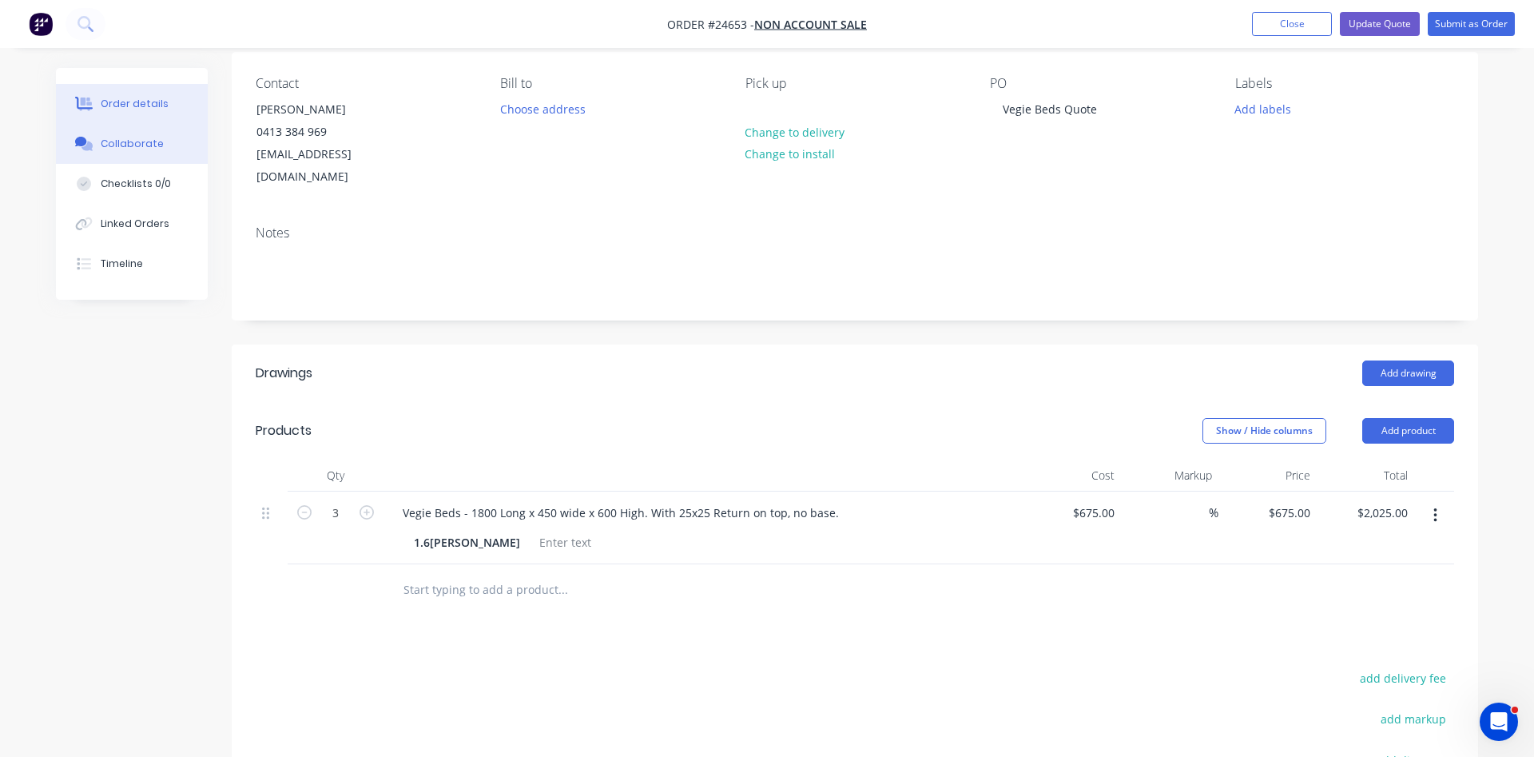
click at [117, 143] on div "Collaborate" at bounding box center [132, 144] width 63 height 14
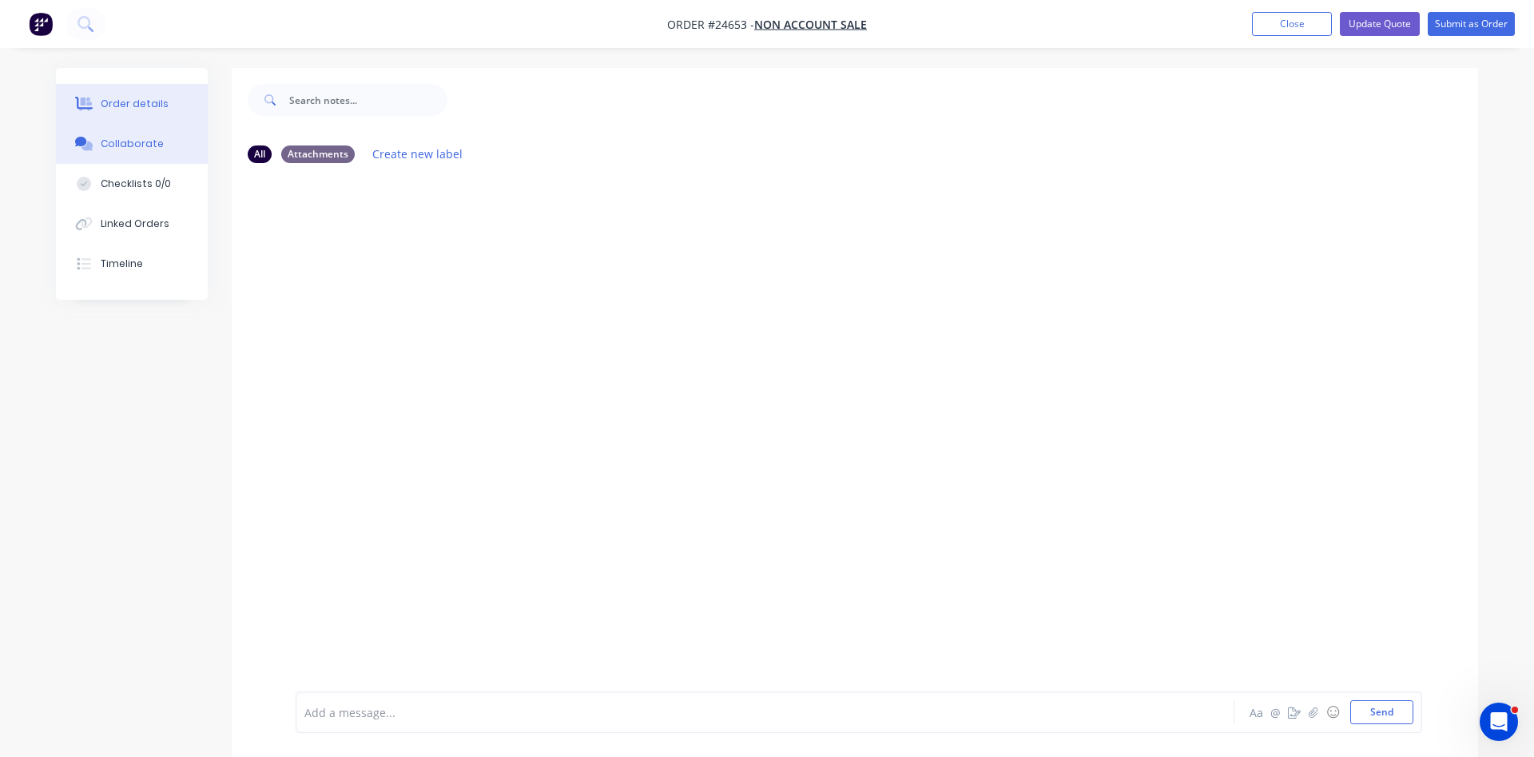
click at [148, 104] on div "Order details" at bounding box center [135, 104] width 68 height 14
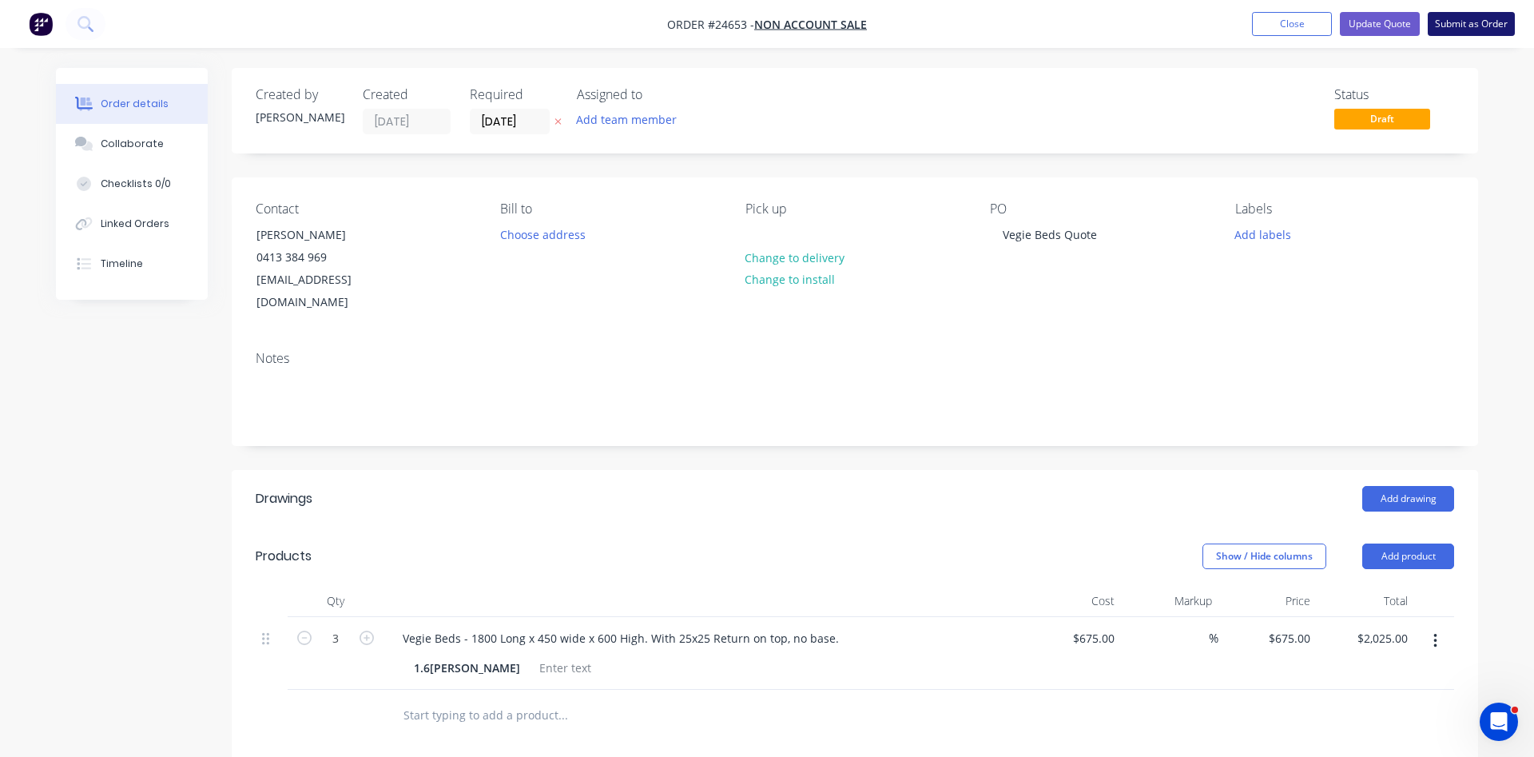
click at [1457, 24] on button "Submit as Order" at bounding box center [1471, 24] width 87 height 24
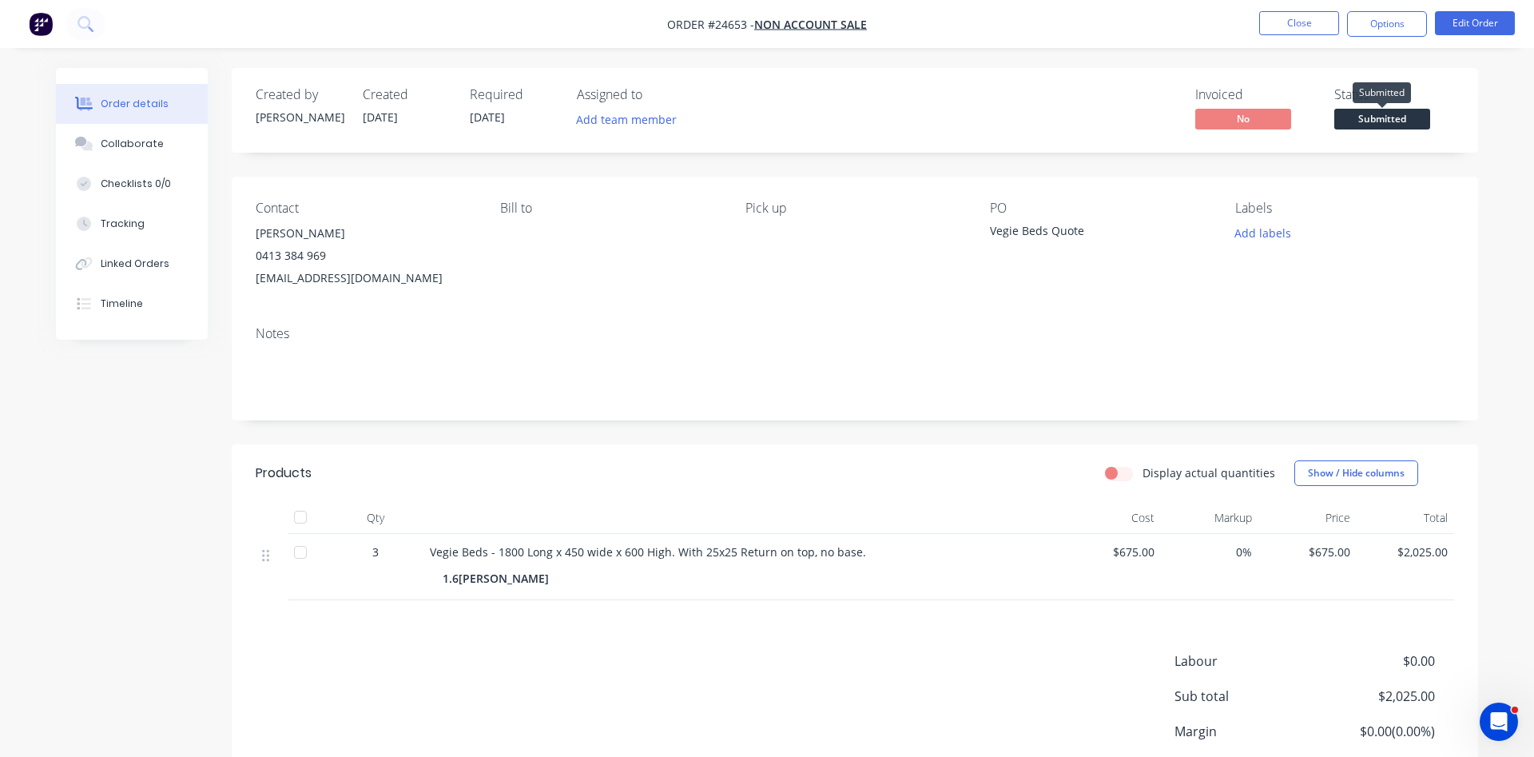
click at [1386, 110] on span "Submitted" at bounding box center [1382, 119] width 96 height 20
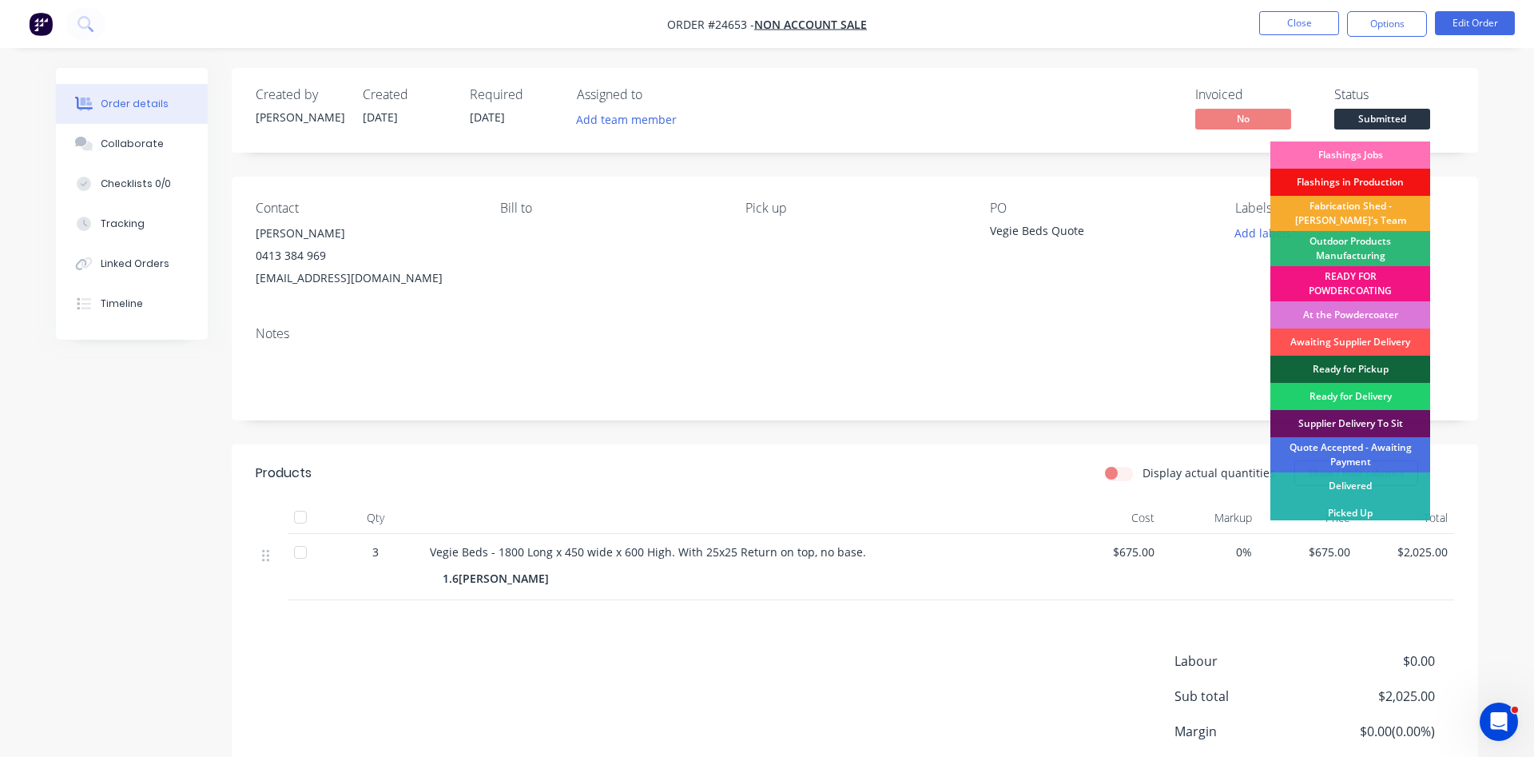
click at [1363, 217] on div "Fabrication Shed - [PERSON_NAME]'s Team" at bounding box center [1351, 213] width 160 height 35
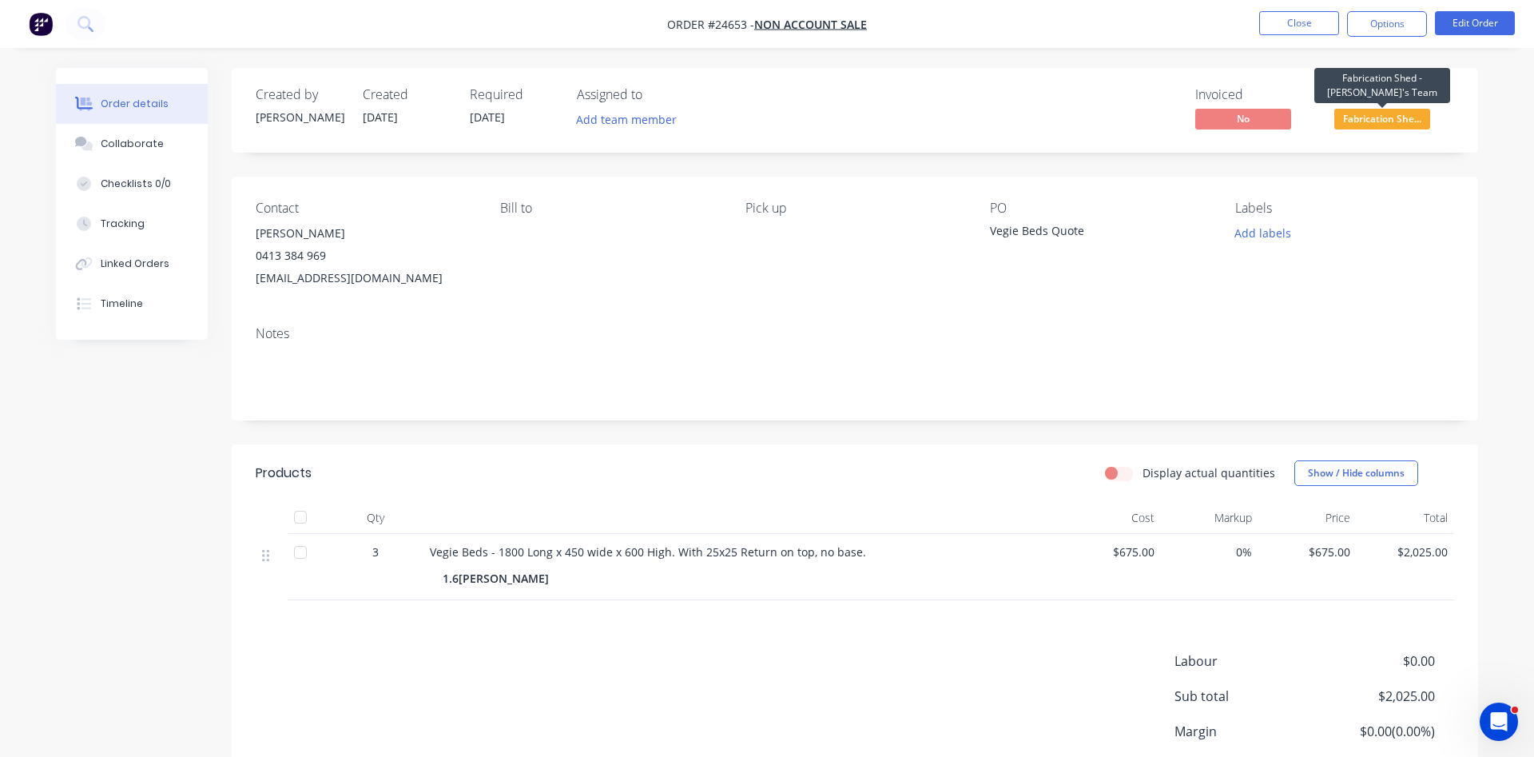
click at [1374, 125] on span "Fabrication She..." at bounding box center [1382, 119] width 96 height 20
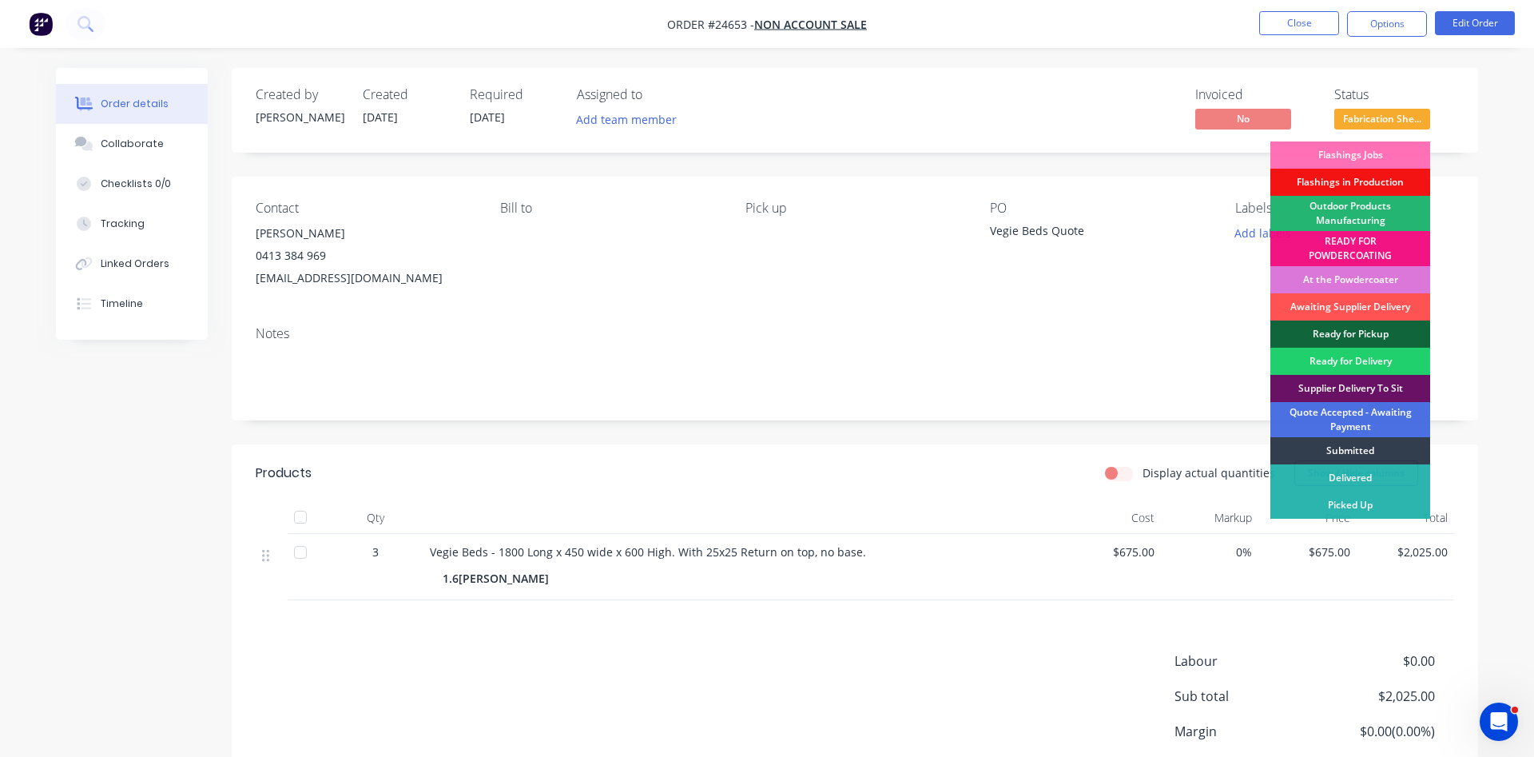
click at [1357, 217] on div "Outdoor Products Manufacturing" at bounding box center [1351, 213] width 160 height 35
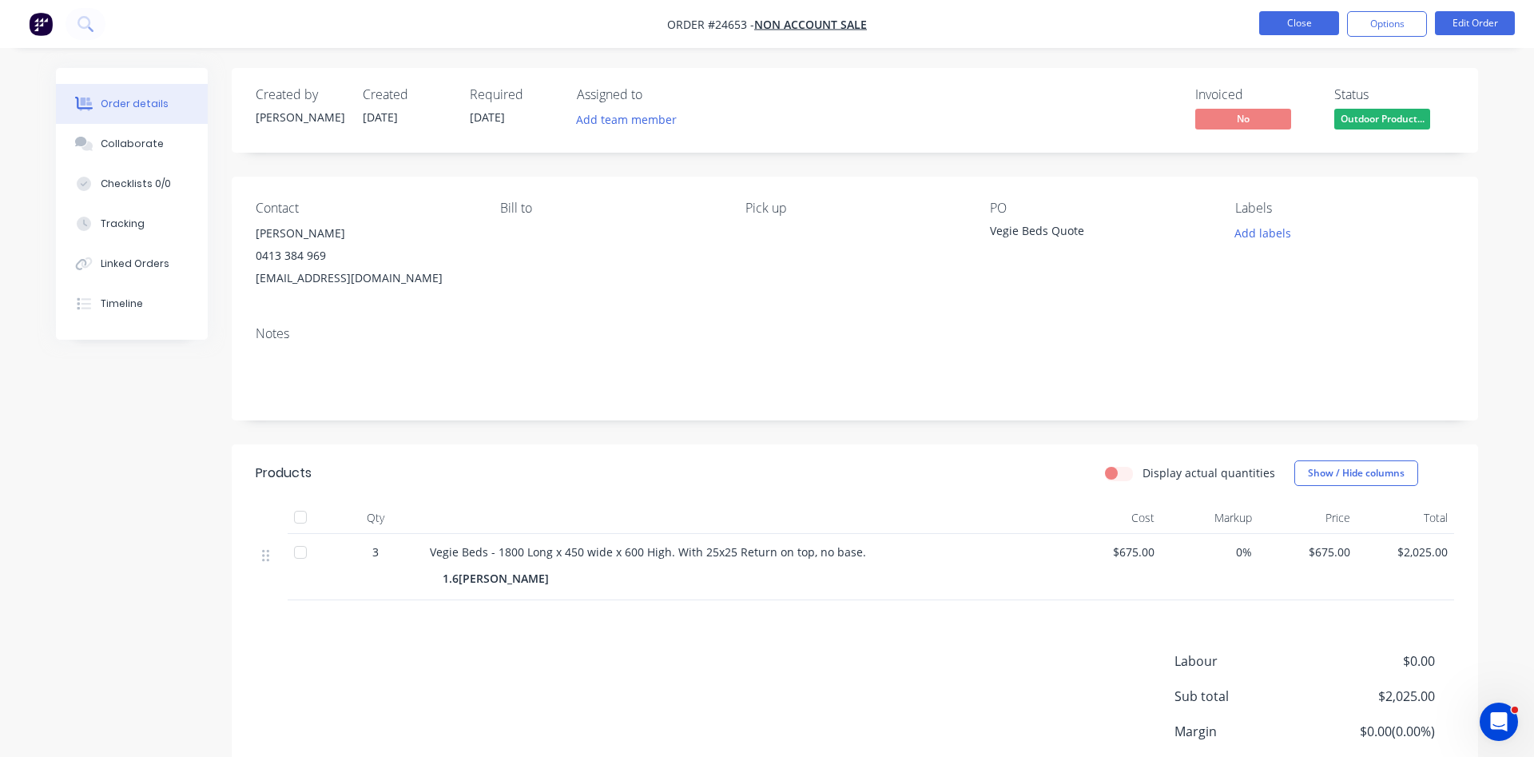
click at [1302, 19] on button "Close" at bounding box center [1299, 23] width 80 height 24
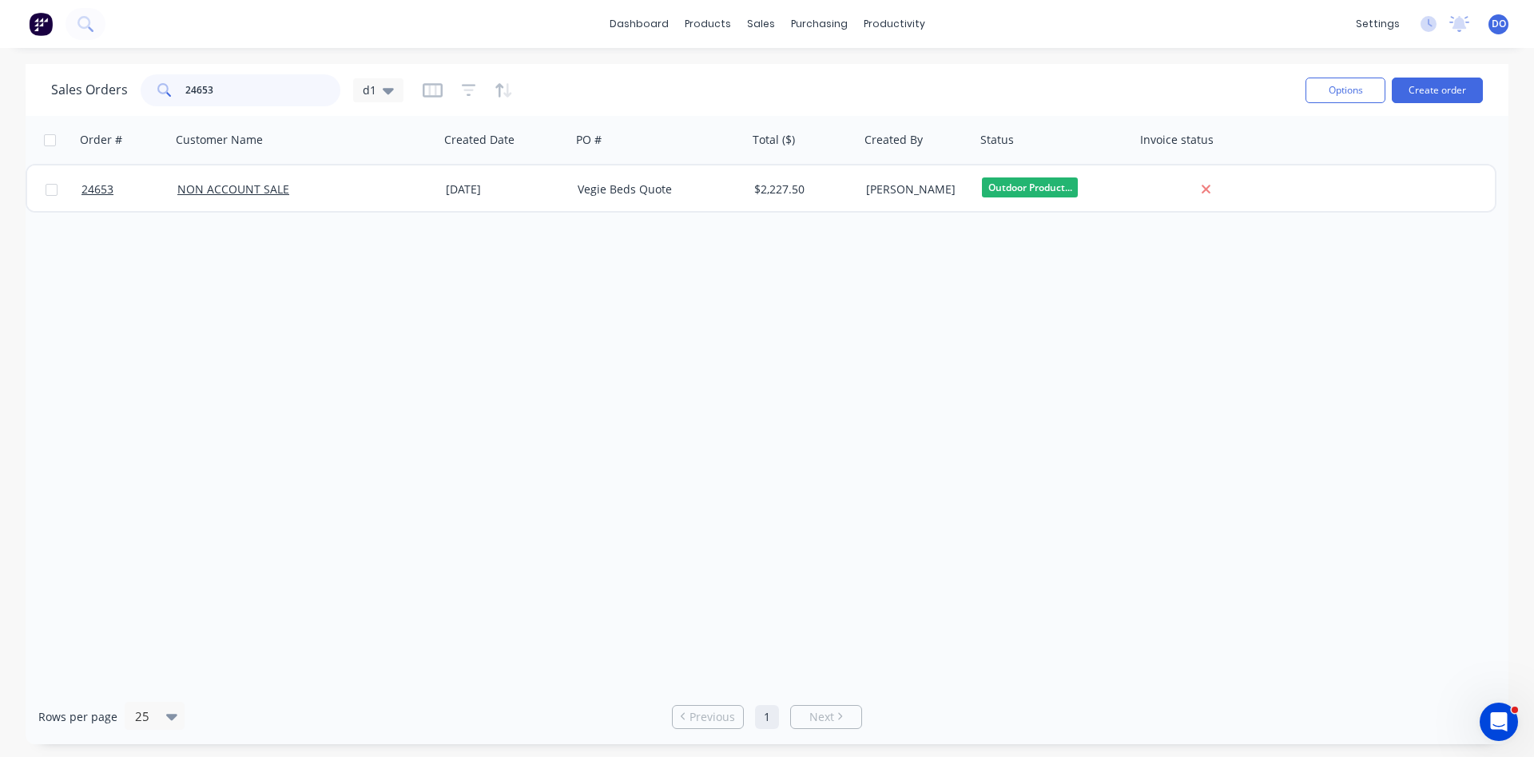
drag, startPoint x: 218, startPoint y: 87, endPoint x: 149, endPoint y: 97, distance: 69.5
click at [185, 97] on input "24653" at bounding box center [263, 90] width 156 height 32
